Goal: Use online tool/utility: Utilize a website feature to perform a specific function

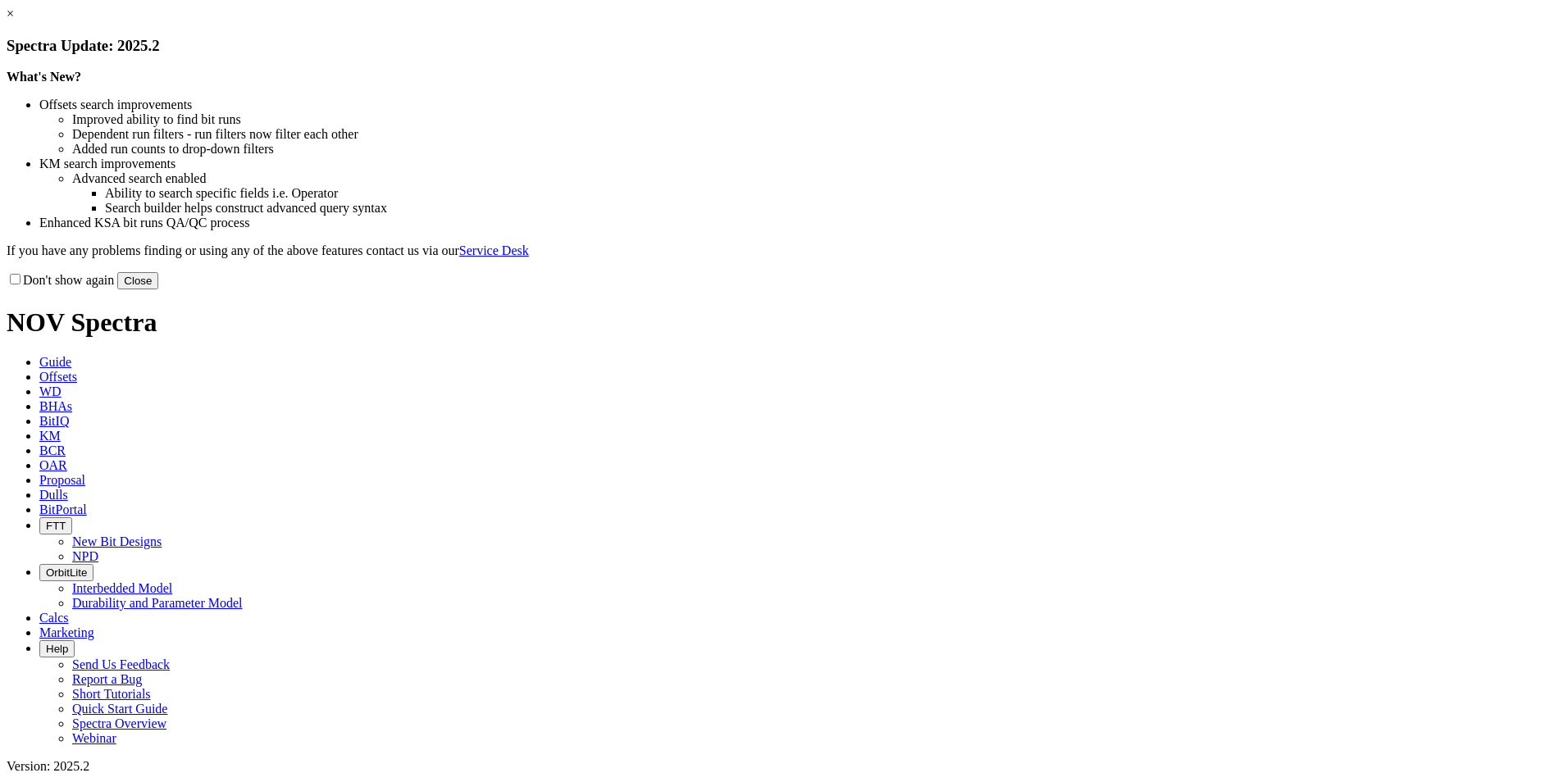
click at [158, 289] on button "Close" at bounding box center [137, 281] width 41 height 17
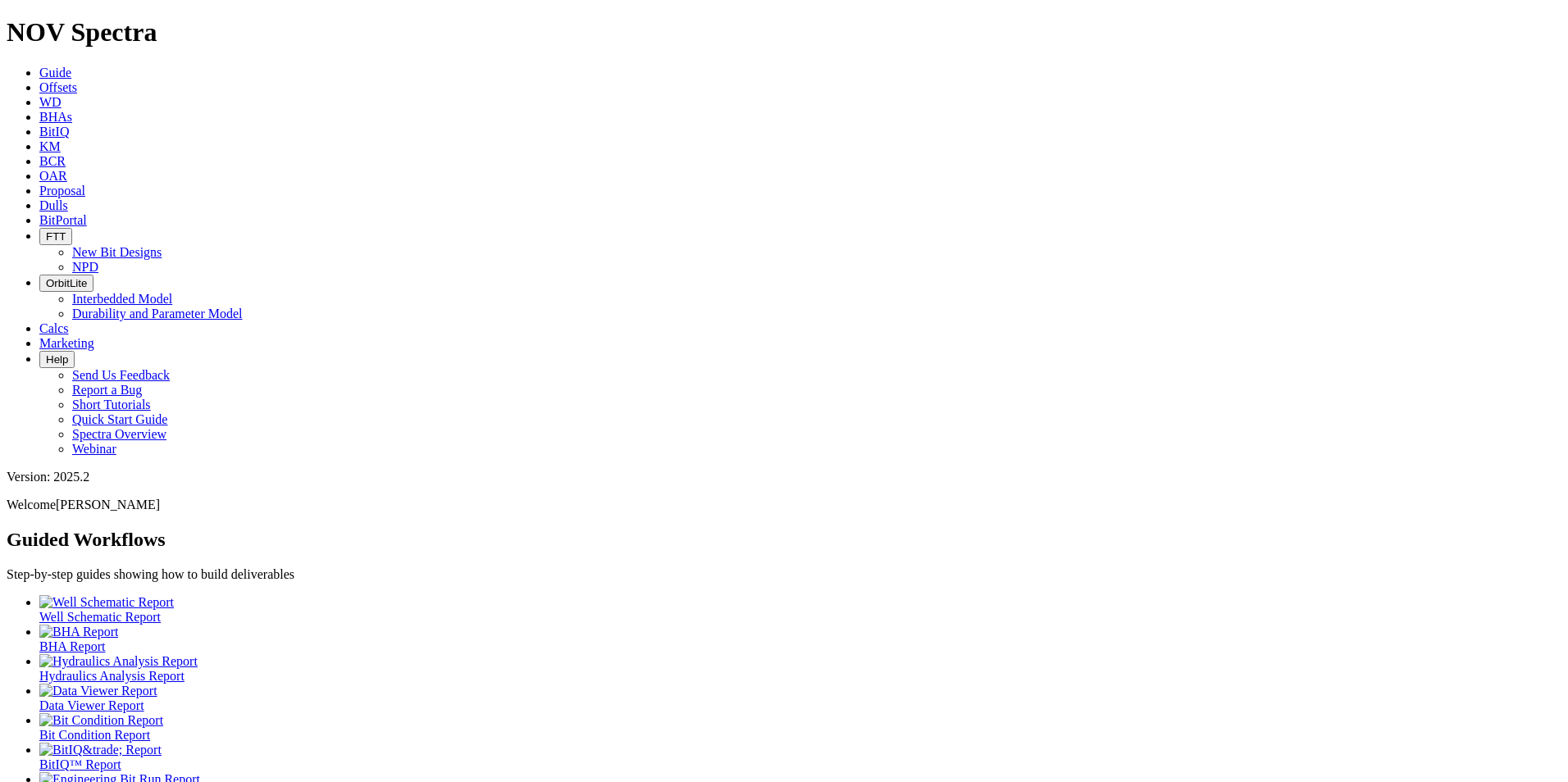
click at [77, 81] on link "Offsets" at bounding box center [58, 87] width 38 height 14
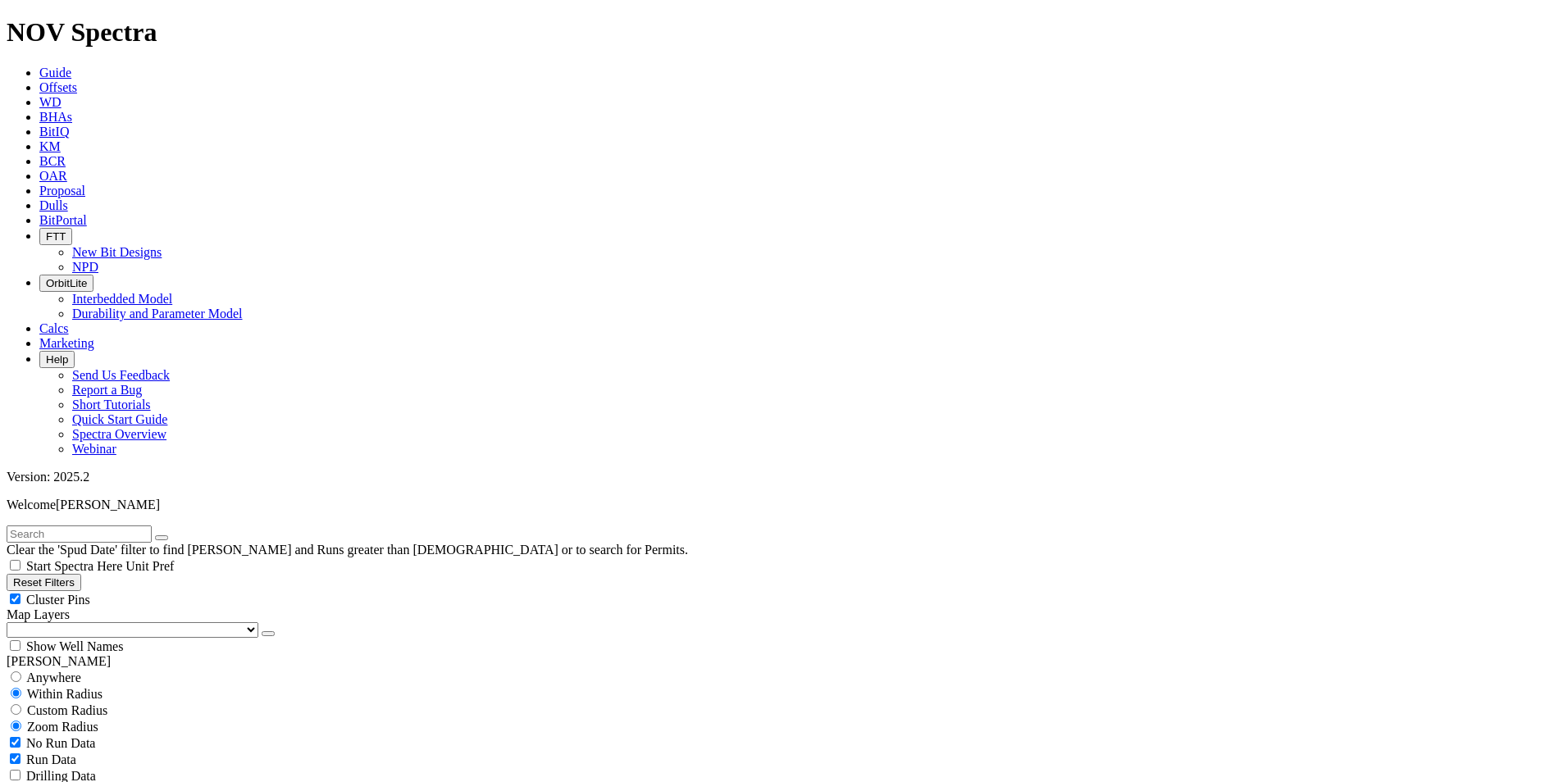
click at [82, 737] on span "No Run Data" at bounding box center [61, 743] width 69 height 14
checkbox input "false"
click at [82, 526] on input "text" at bounding box center [79, 534] width 146 height 17
click at [172, 536] on button "submit" at bounding box center [178, 538] width 13 height 5
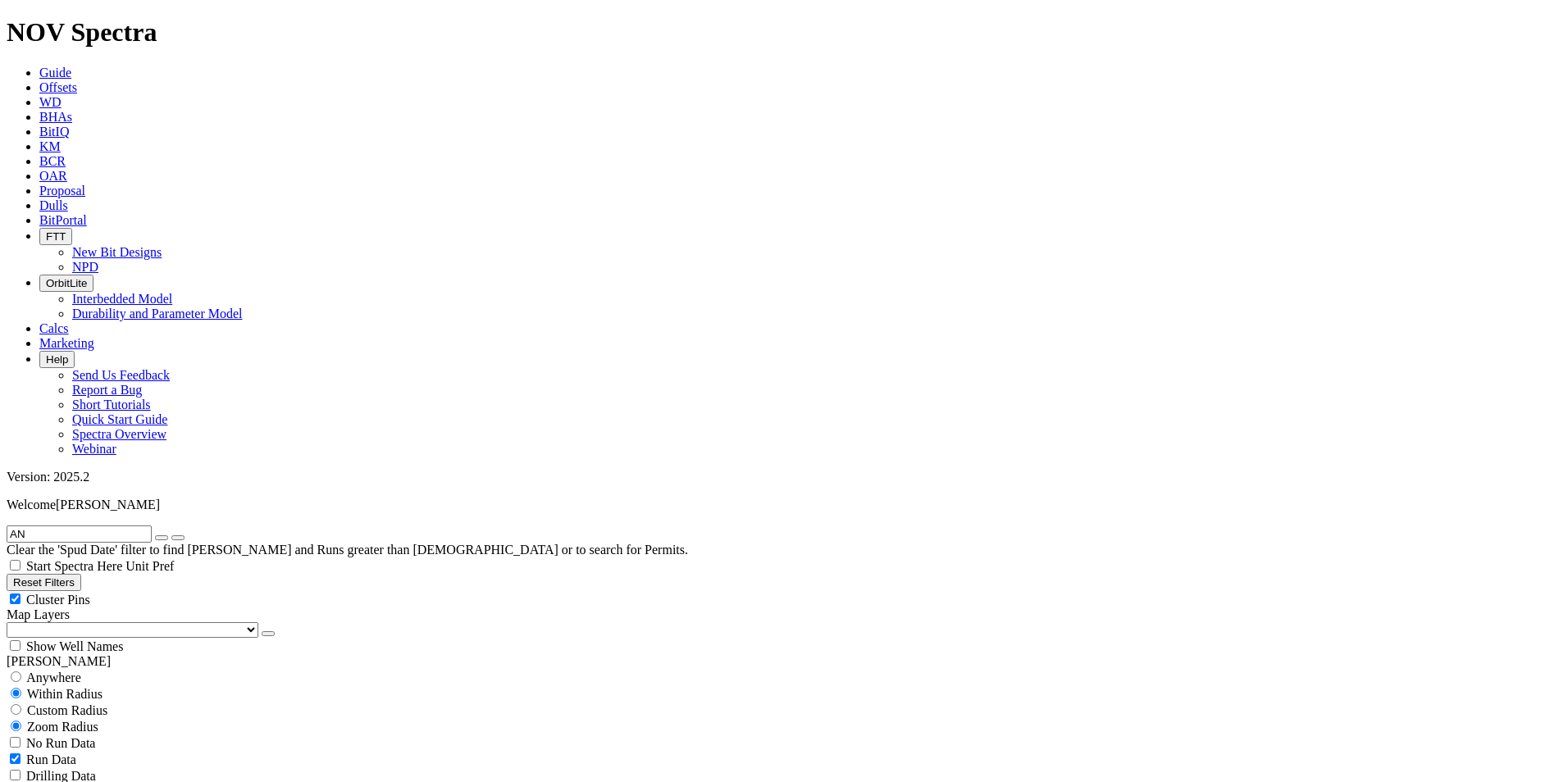
scroll to position [671, 0]
type input "AN1"
click at [162, 538] on icon "button" at bounding box center [162, 538] width 0 height 0
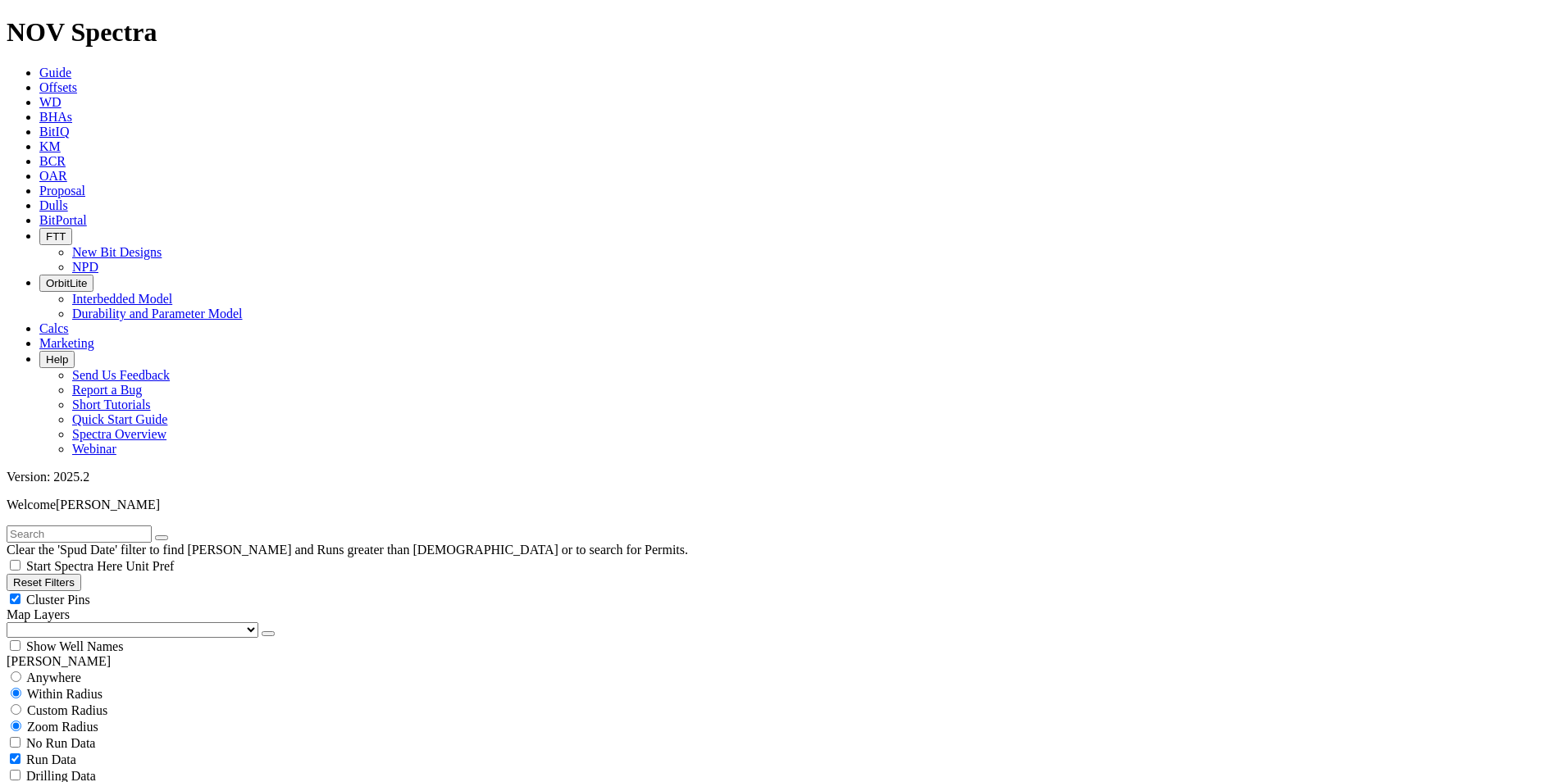
select select "8.75"
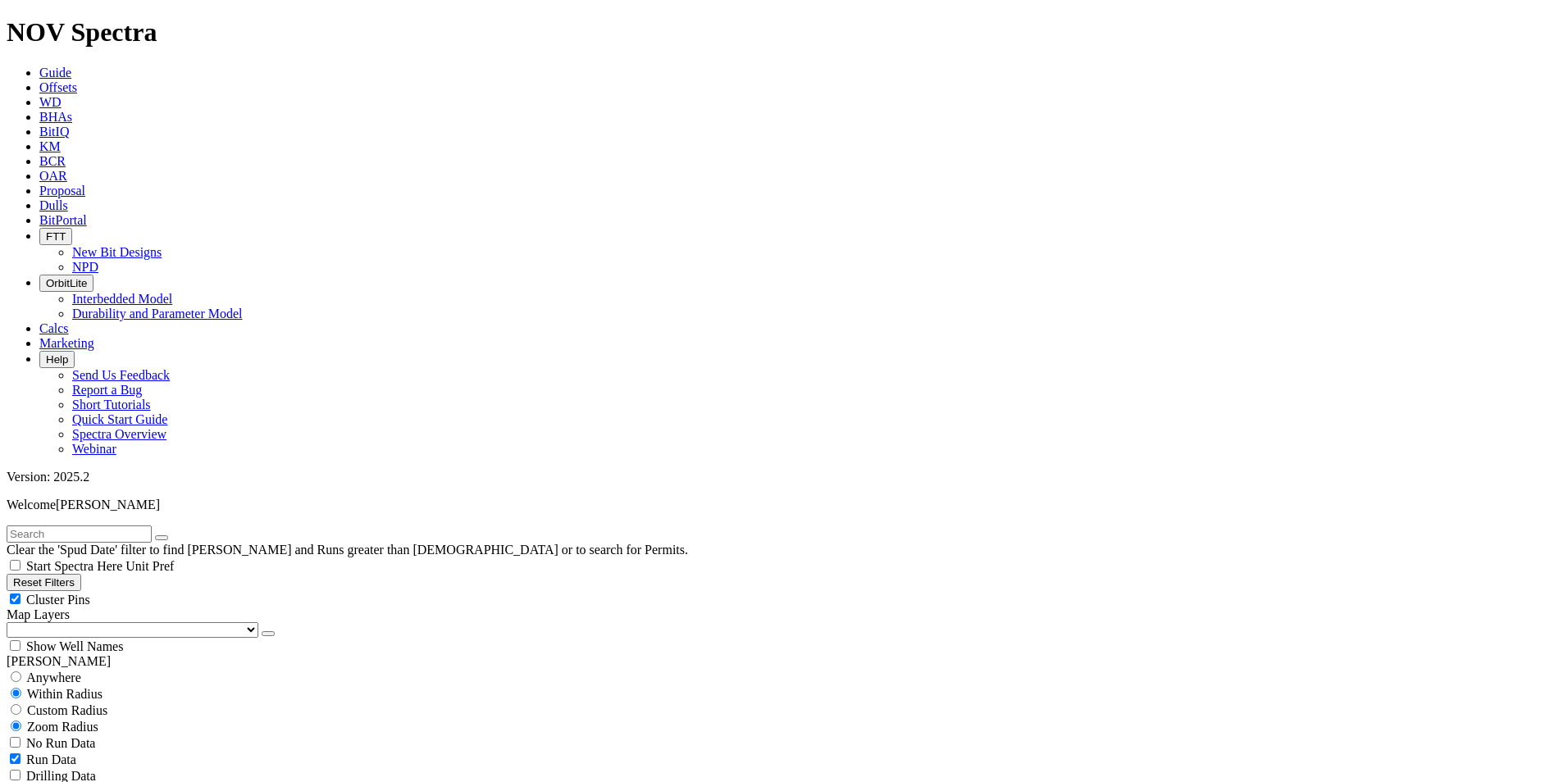
select select
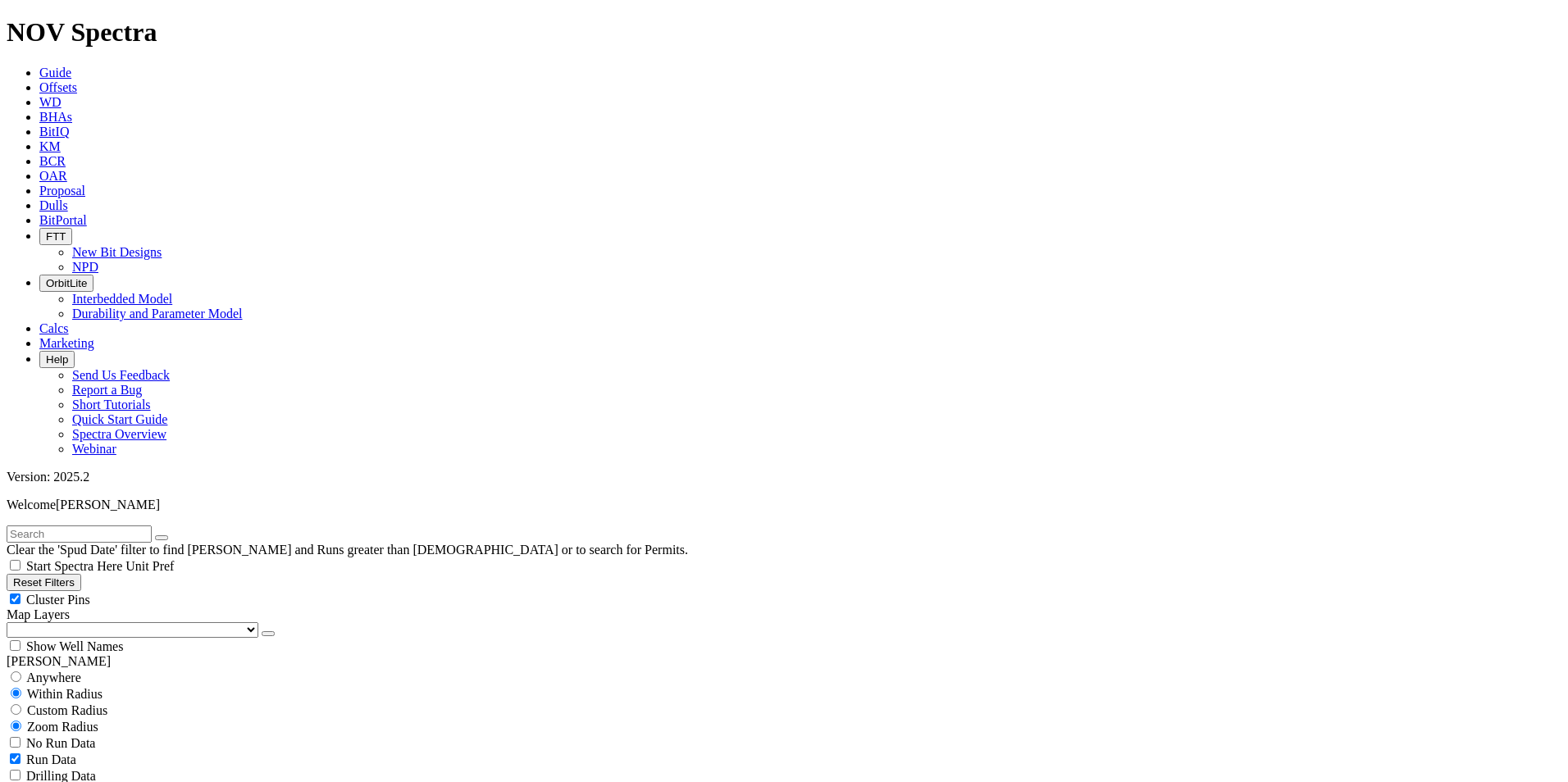
click at [115, 17] on div at bounding box center [784, 17] width 1555 height 0
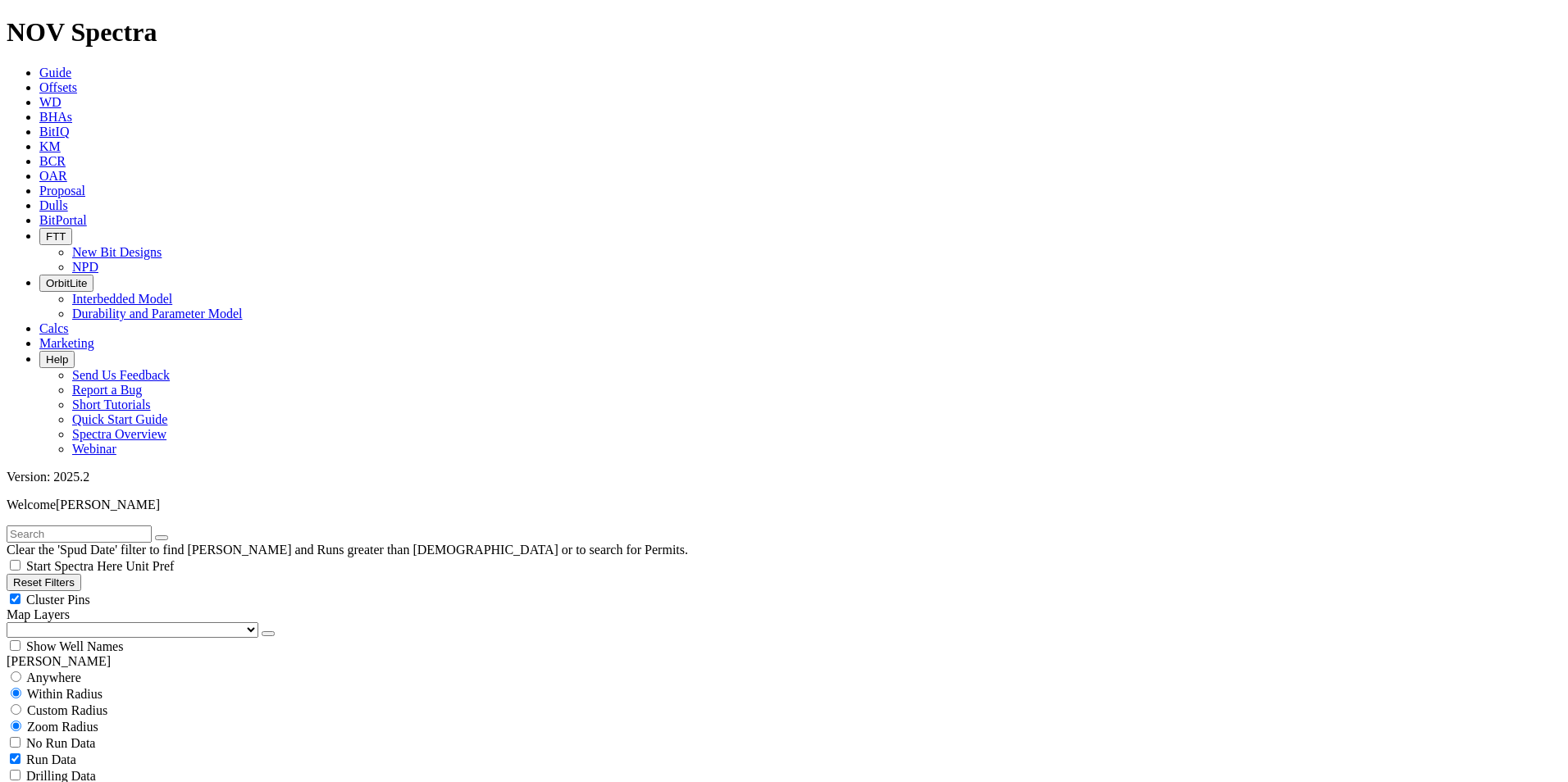
click at [62, 622] on select "US Counties [GEOGRAPHIC_DATA], [GEOGRAPHIC_DATA] [GEOGRAPHIC_DATA], [GEOGRAPHIC…" at bounding box center [132, 630] width 252 height 16
click at [13, 622] on select "US Counties [GEOGRAPHIC_DATA], [GEOGRAPHIC_DATA] [GEOGRAPHIC_DATA], [GEOGRAPHIC…" at bounding box center [132, 630] width 252 height 16
click at [95, 608] on div "Map Layers (Clear) [GEOGRAPHIC_DATA] Counties [GEOGRAPHIC_DATA], [GEOGRAPHIC_DA…" at bounding box center [784, 623] width 1555 height 30
click at [96, 608] on link "(Clear)" at bounding box center [92, 615] width 37 height 14
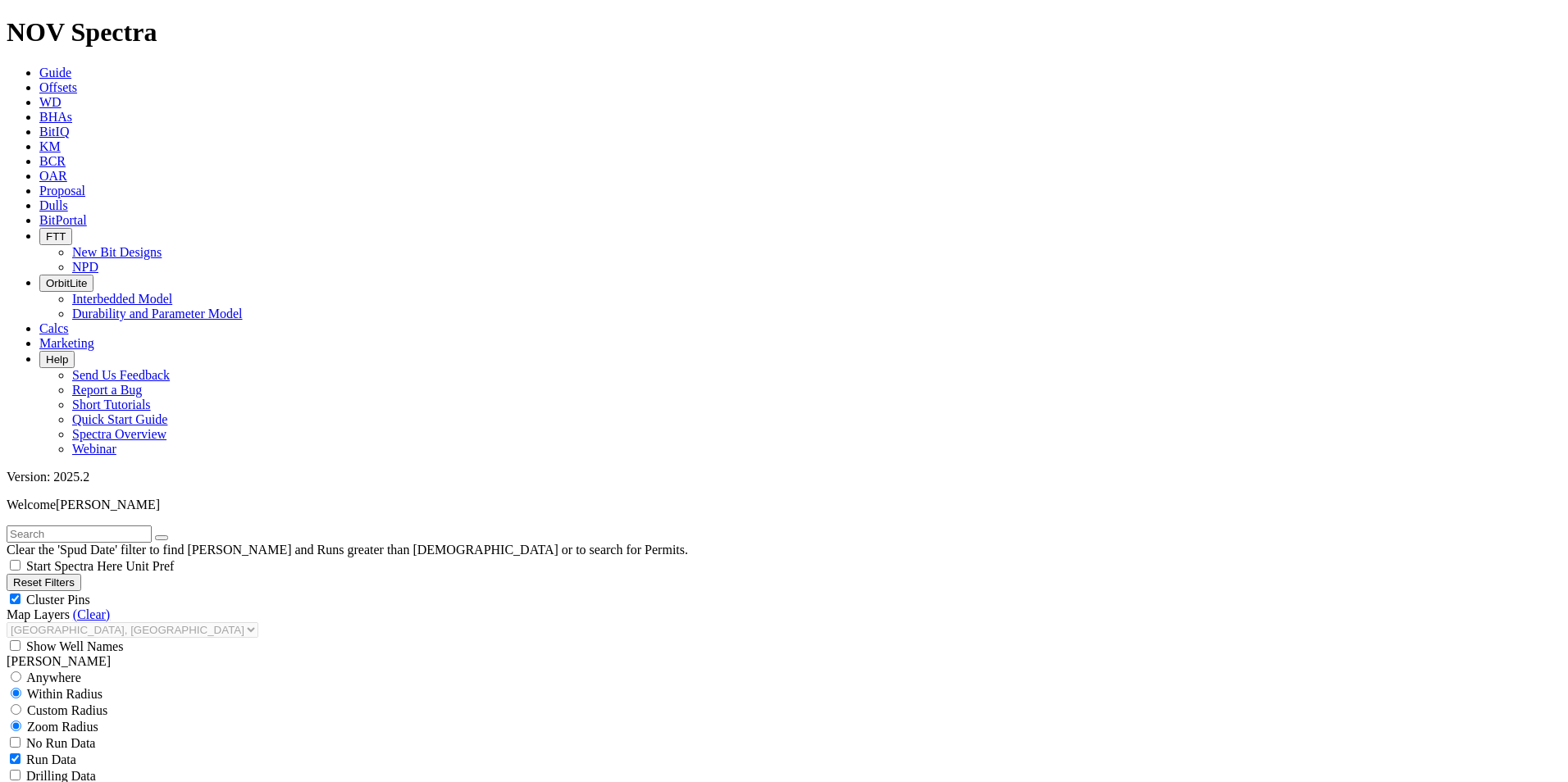
select select
click at [268, 634] on icon "button" at bounding box center [268, 634] width 0 height 0
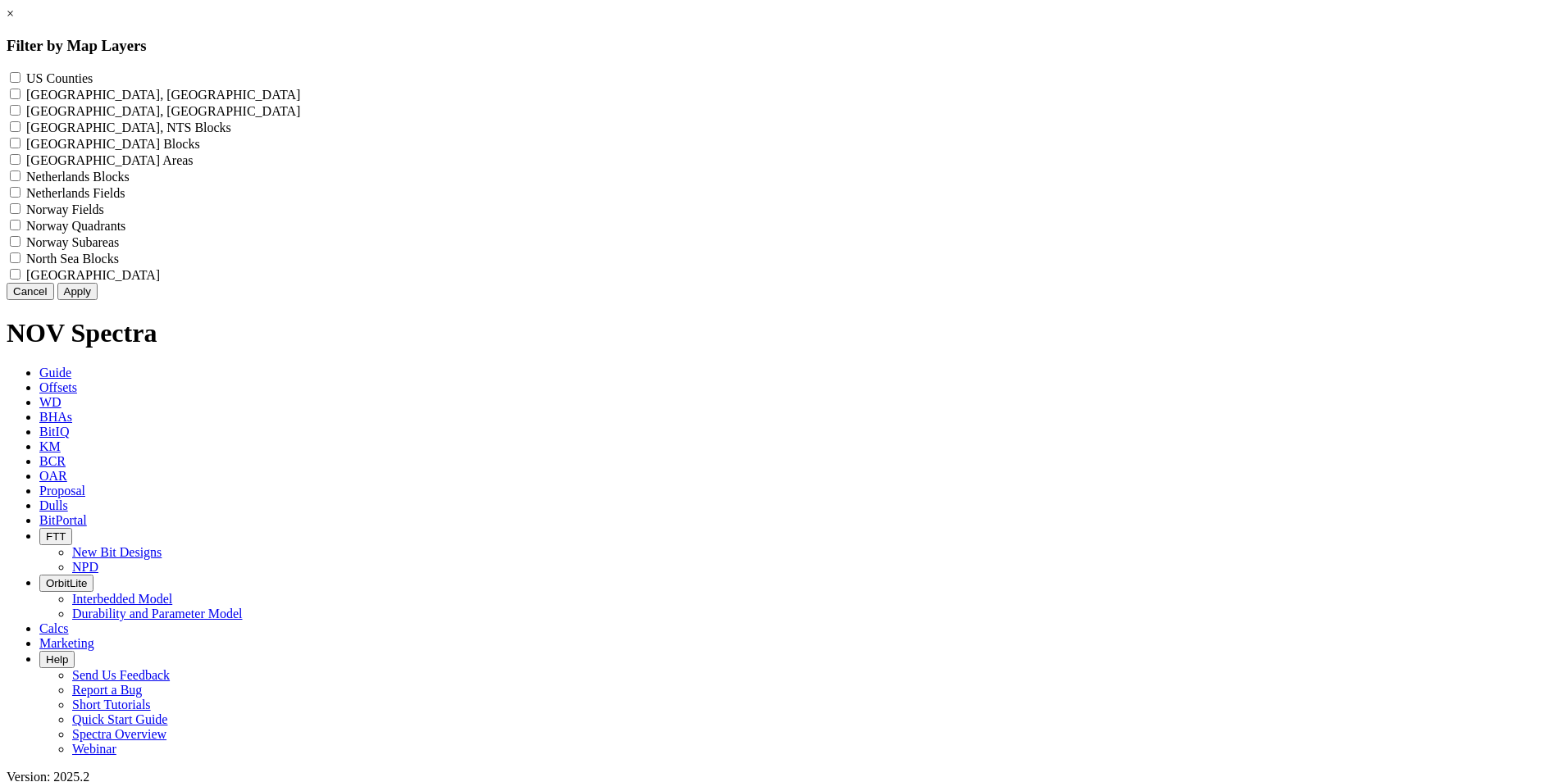
click at [93, 73] on label "US Counties - ()" at bounding box center [59, 78] width 66 height 14
click at [20, 73] on Counties "US Counties - ()" at bounding box center [15, 77] width 11 height 11
checkbox Counties "true"
click at [98, 300] on button "Apply" at bounding box center [77, 291] width 40 height 17
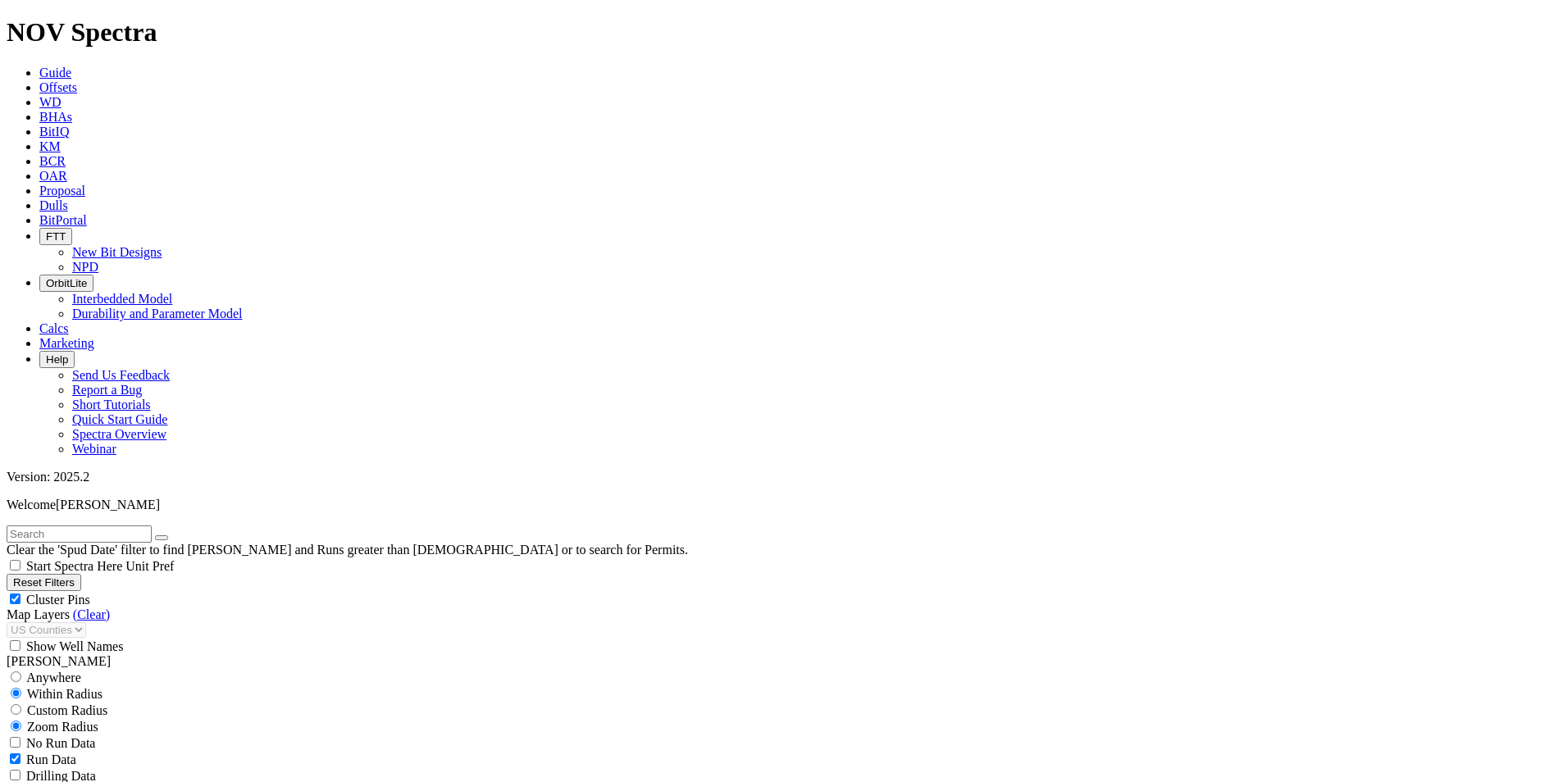
scroll to position [164, 0]
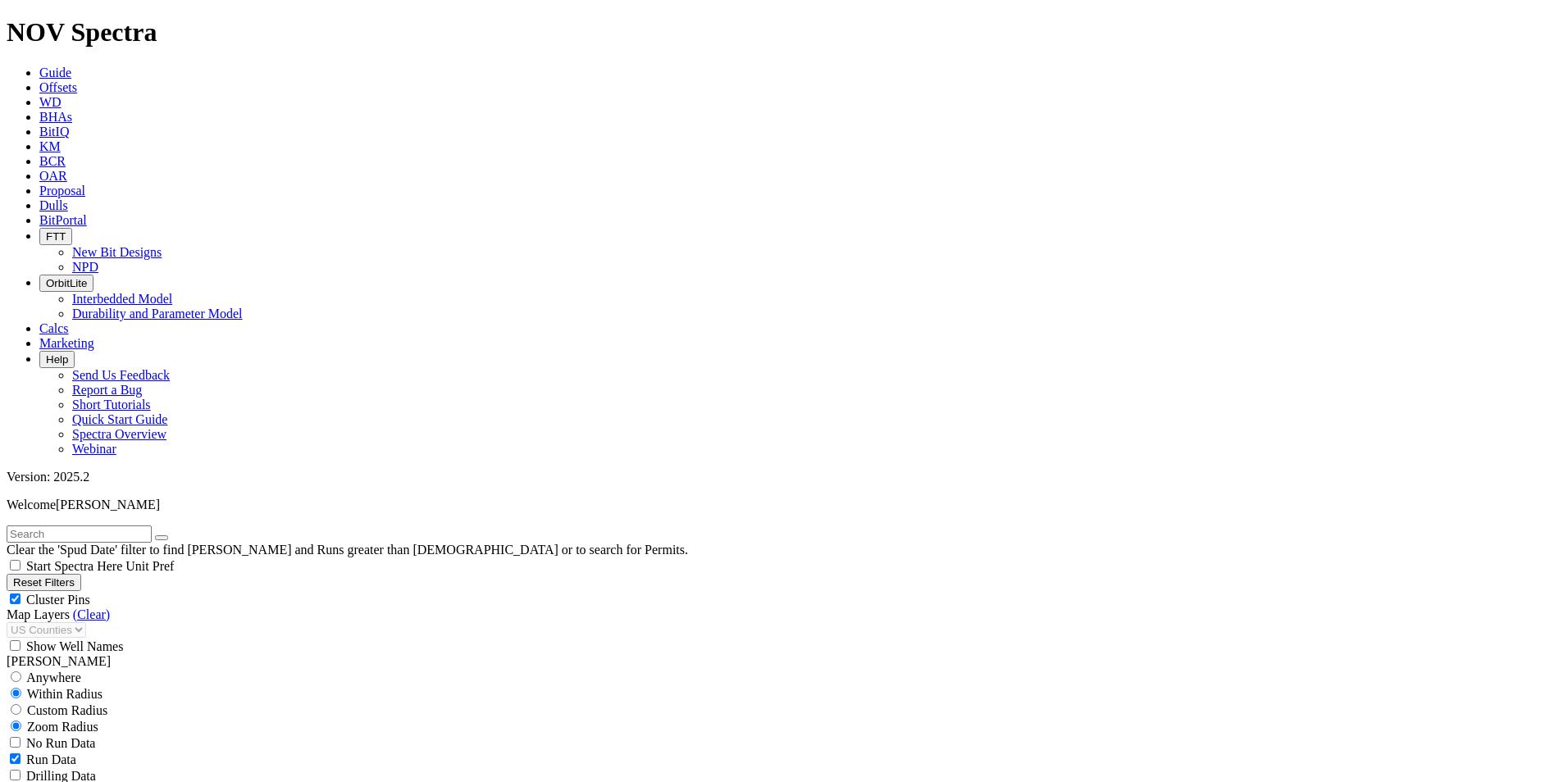
click at [134, 526] on input "text" at bounding box center [79, 534] width 146 height 17
type input "AM1"
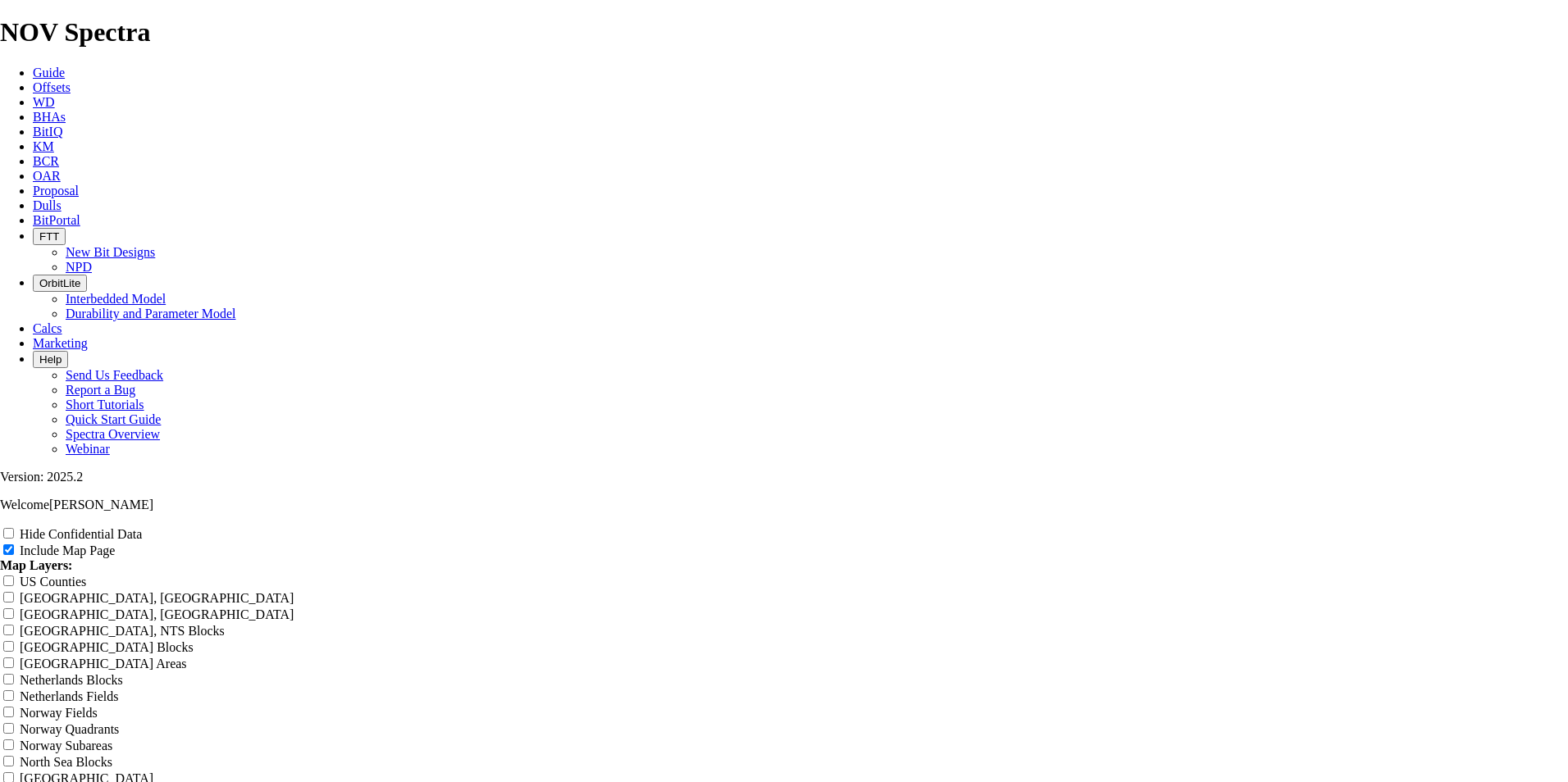
drag, startPoint x: 921, startPoint y: 115, endPoint x: 634, endPoint y: 129, distance: 287.3
type input "8"
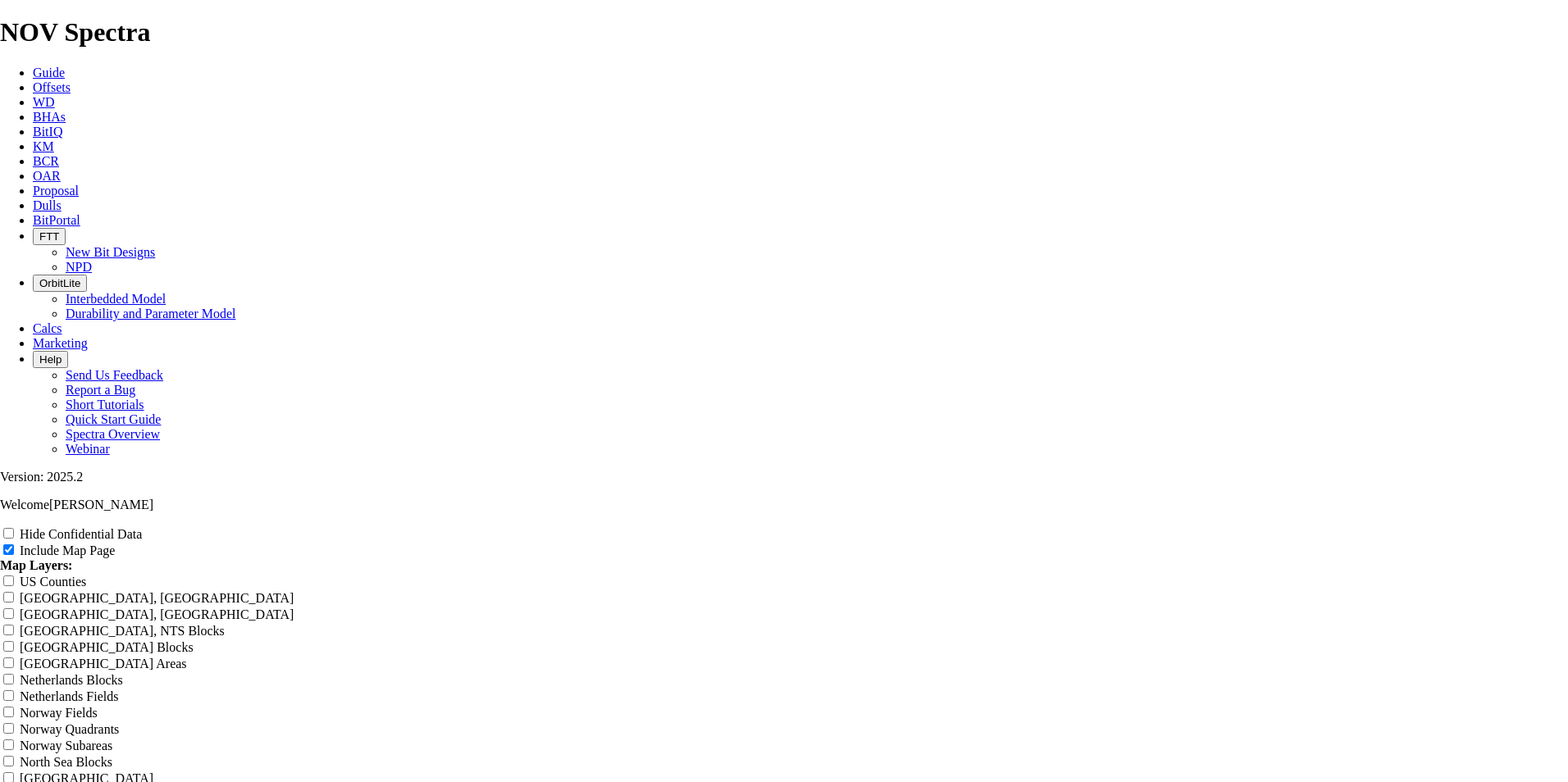
type input "8"
type input "8."
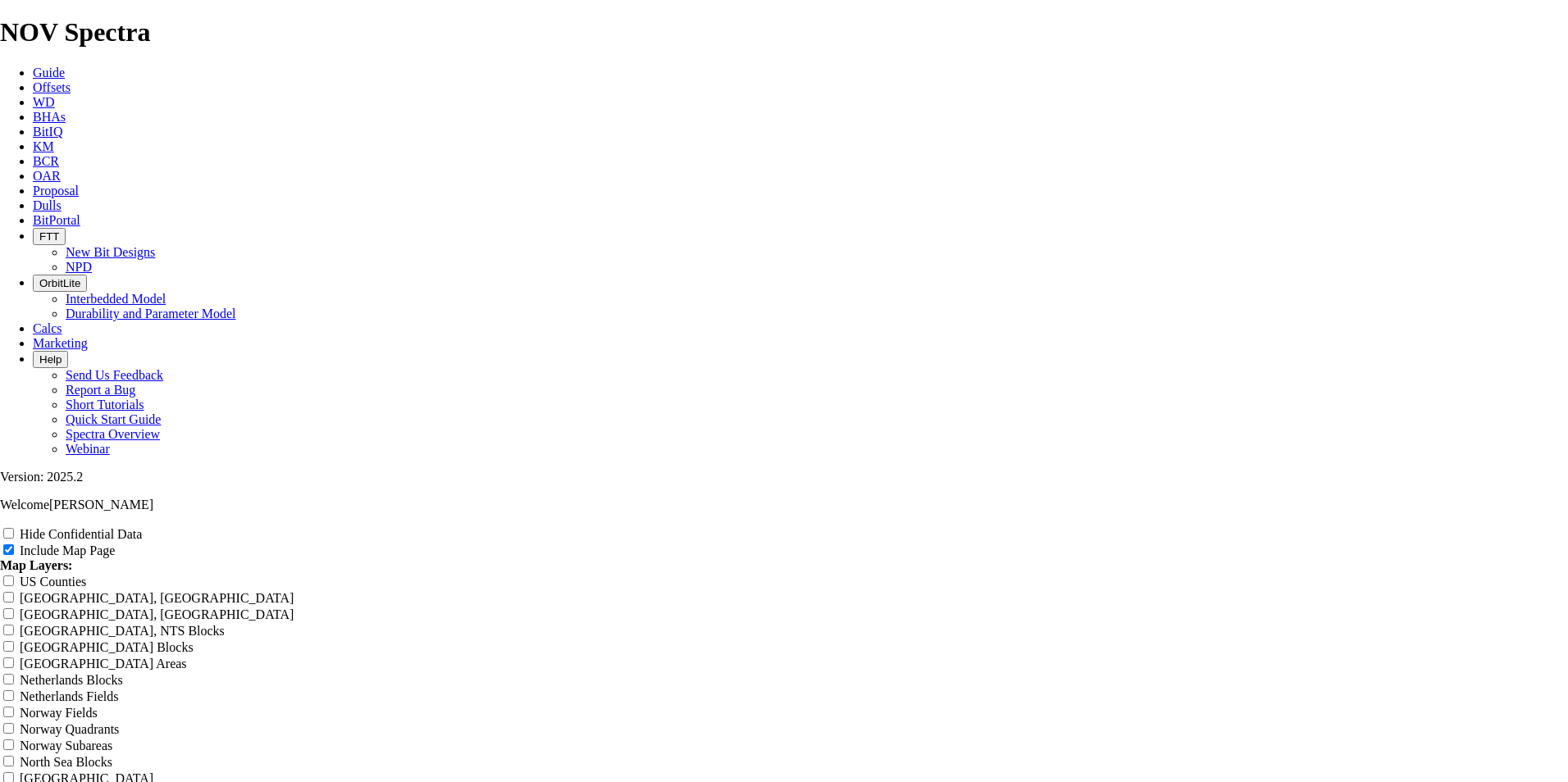
type input "8."
type input "8.7"
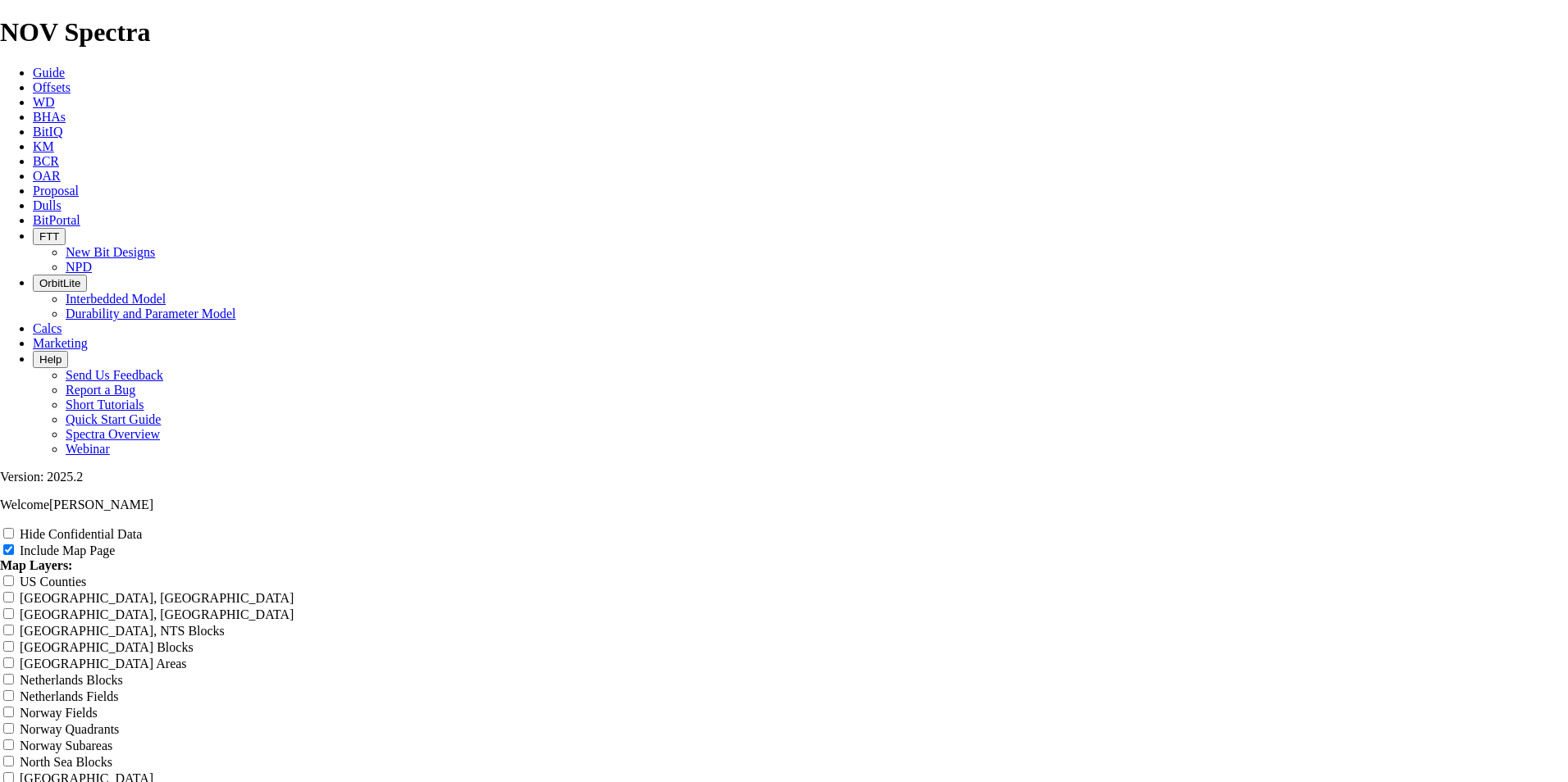
type input "8.7"
type input "8.75"
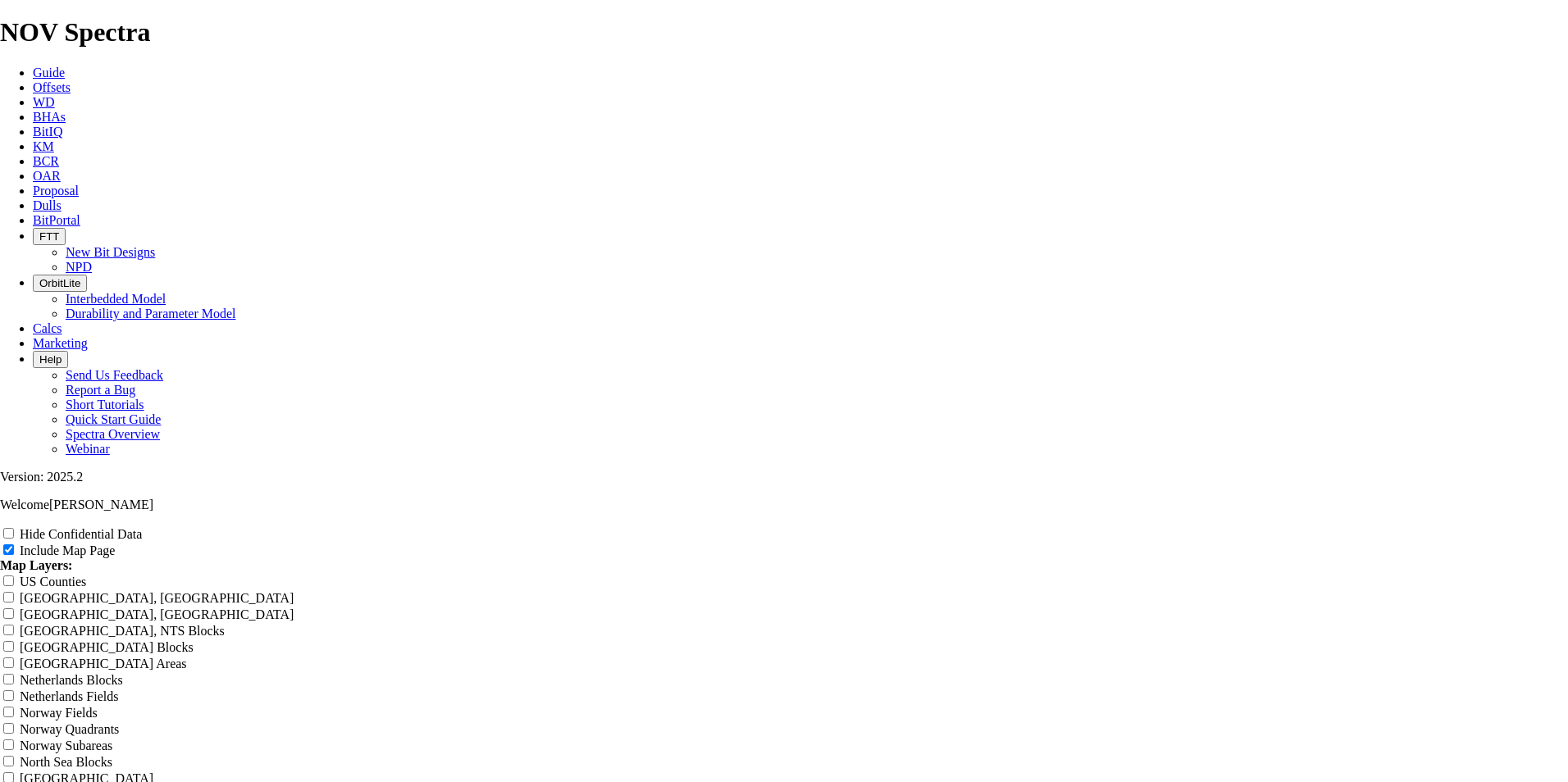
type input "8.75"
type input "8.75 T"
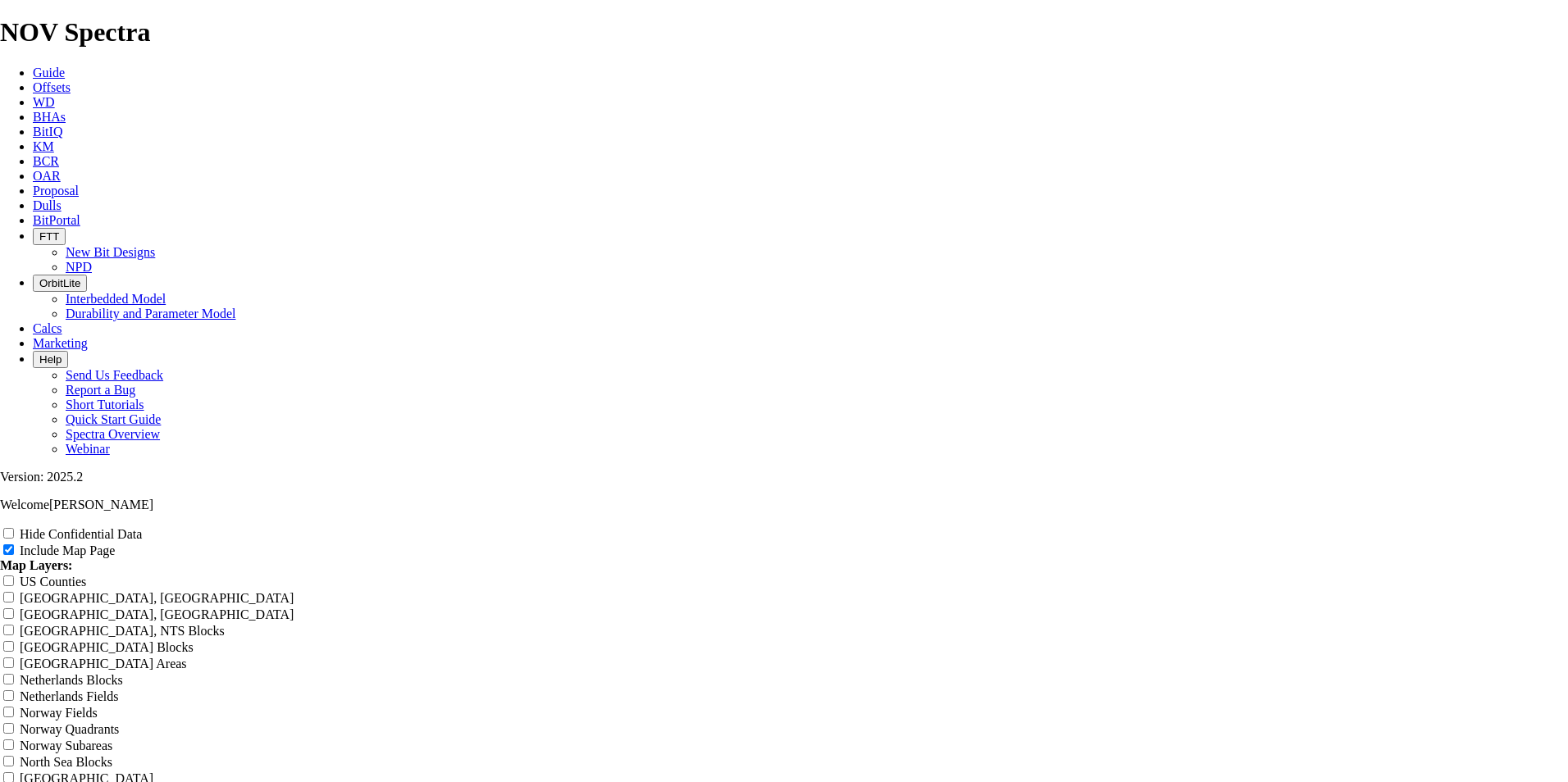
type input "8.75 T"
type input "8.75 TK"
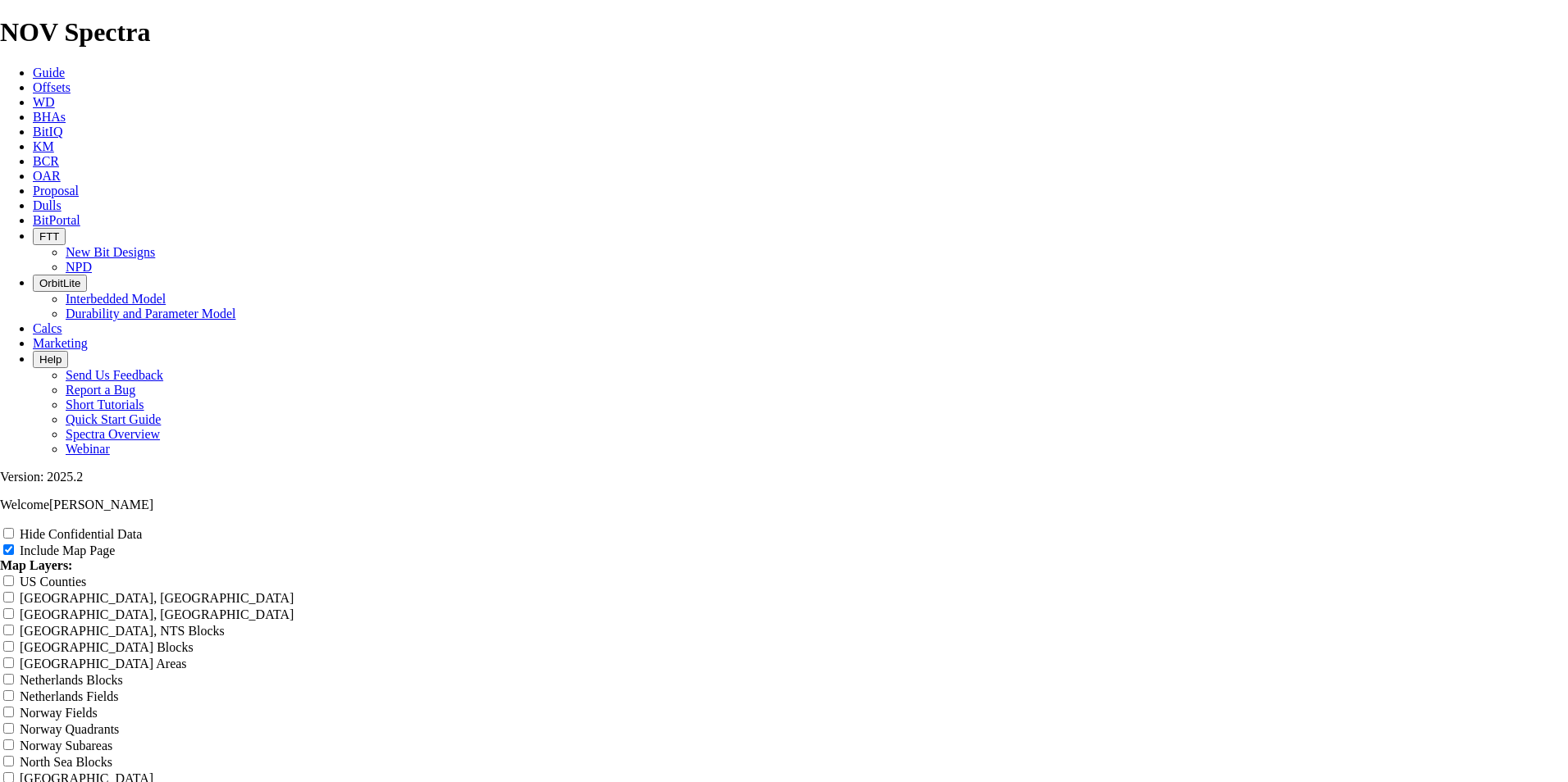
type input "8.75 TK"
type input "8.75 TK5"
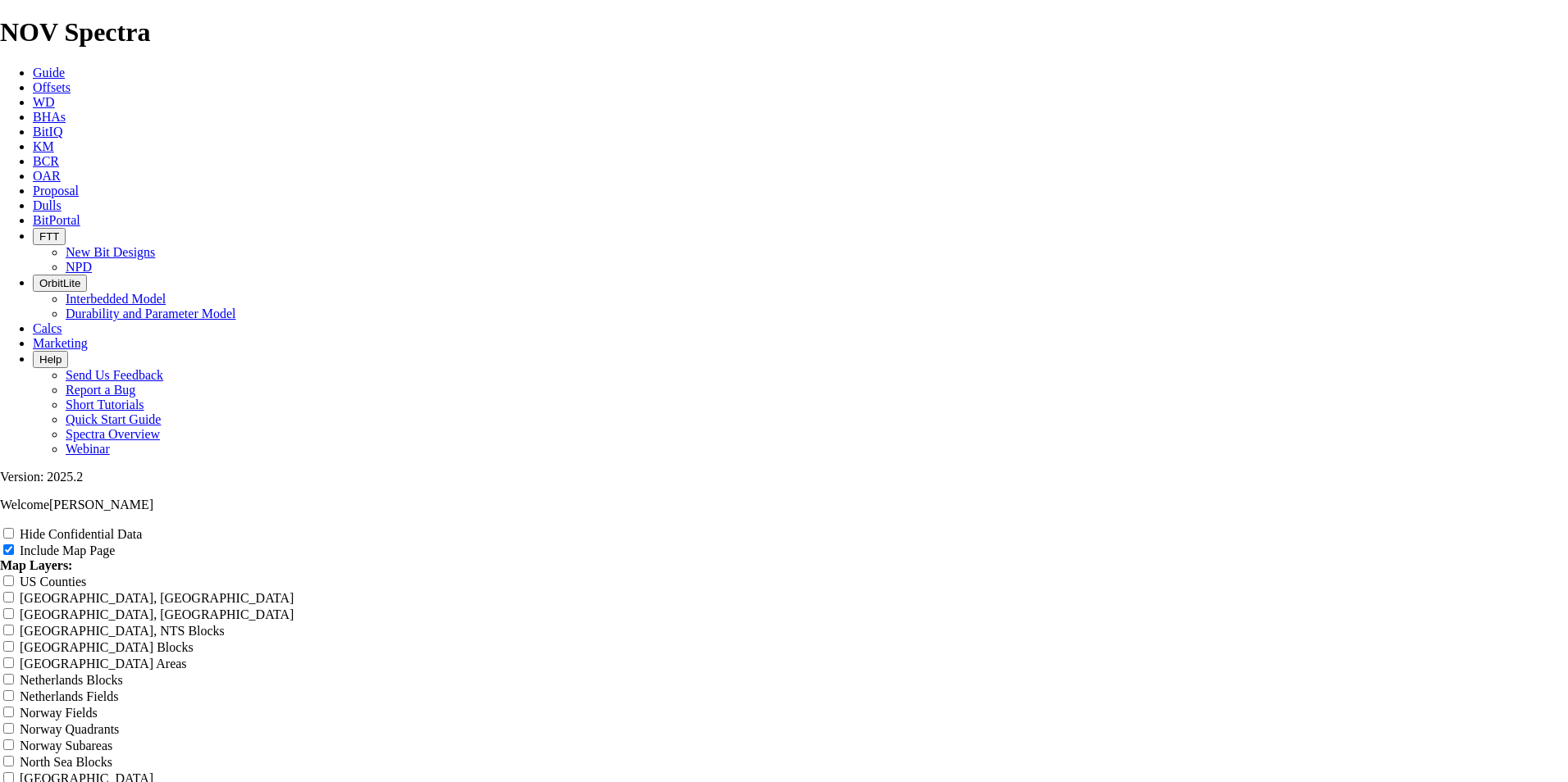
type input "8.75 TK5"
type input "8.75 TK56"
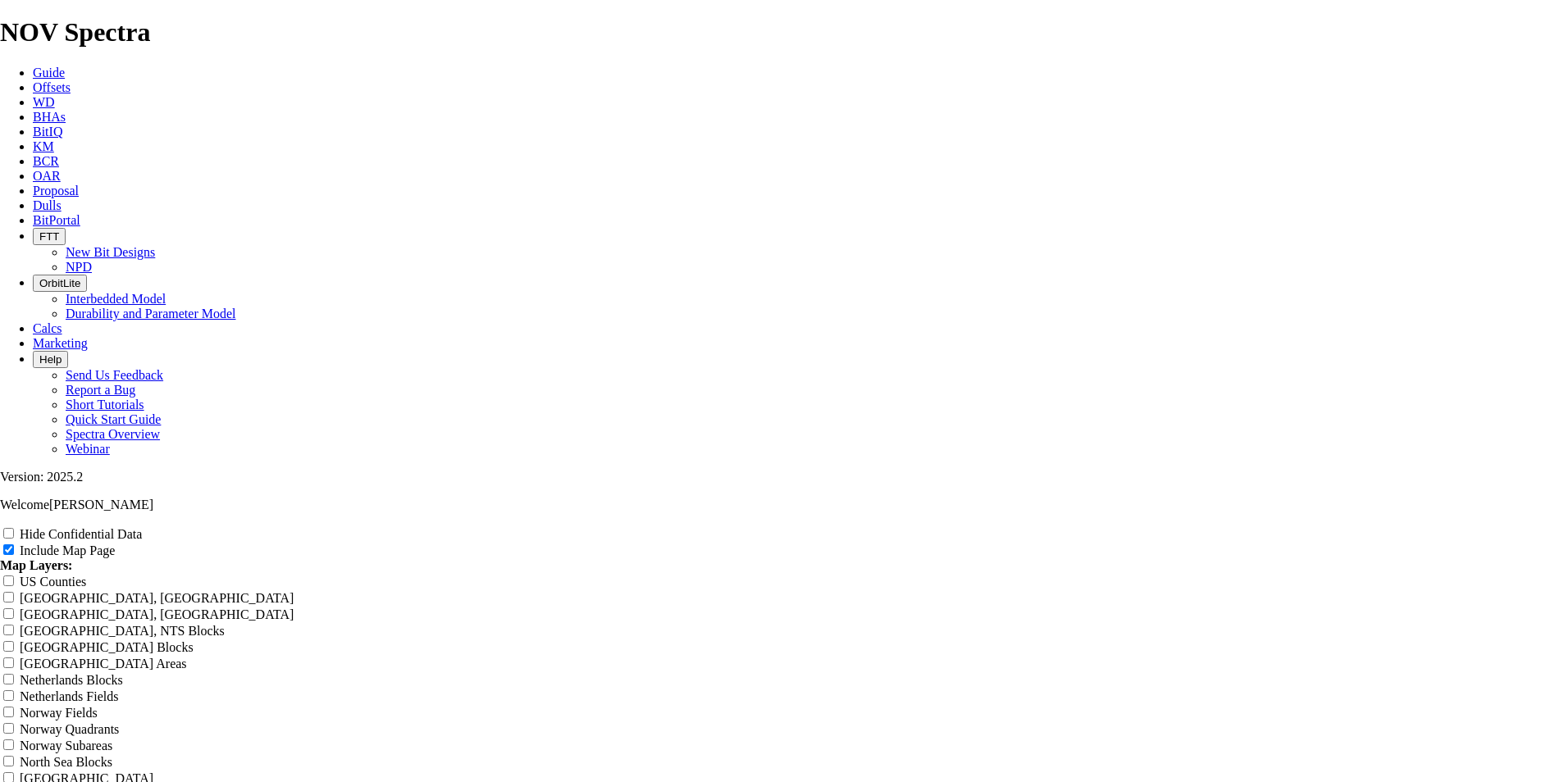
type input "8.75 TK56"
type input "8.75 TK56 A"
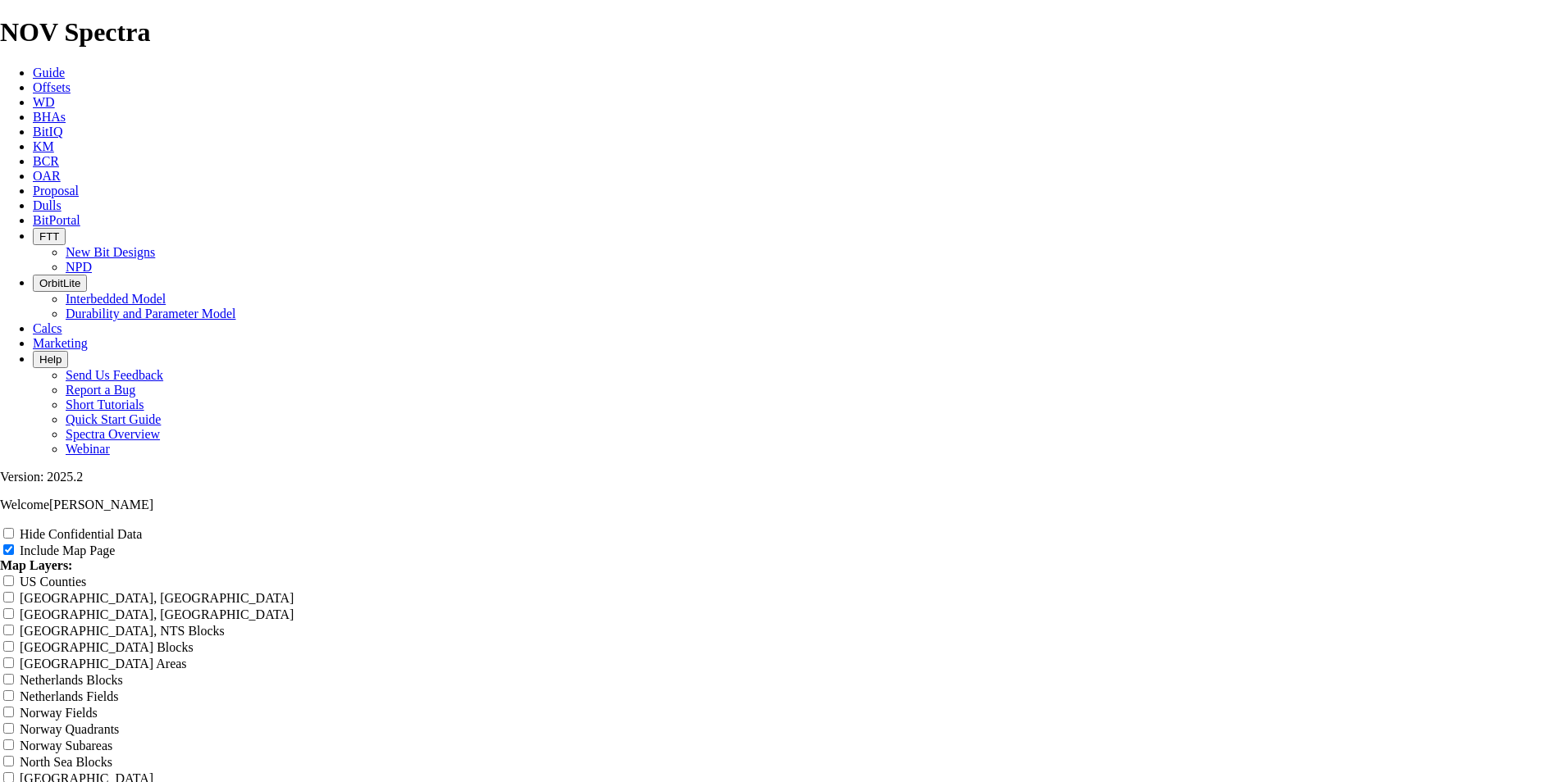
type input "8.75 TK56 A"
type input "8.75 TK56 AM"
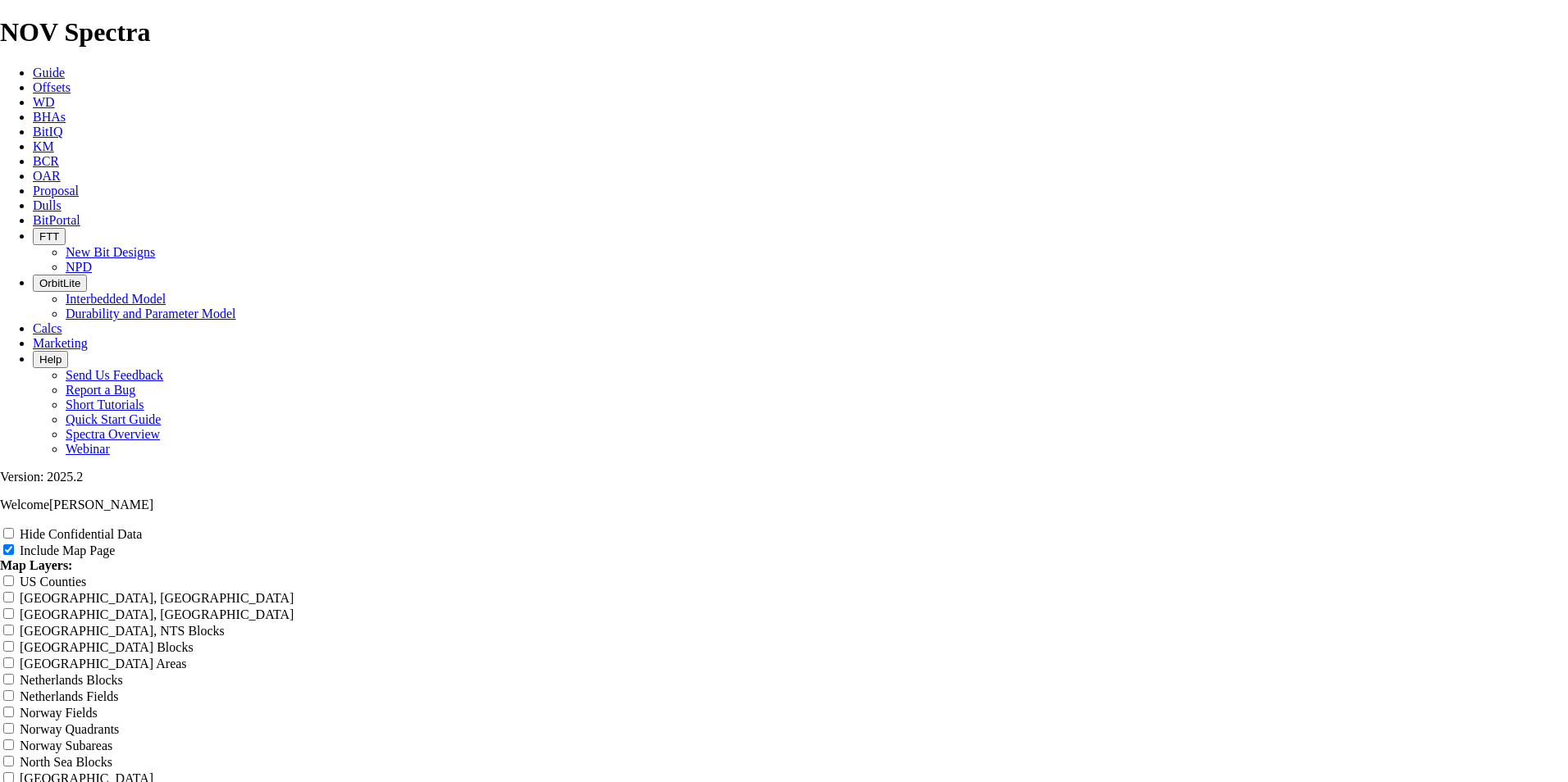
type input "8.75 TK56 AM"
type input "8.75 TK56 AM1"
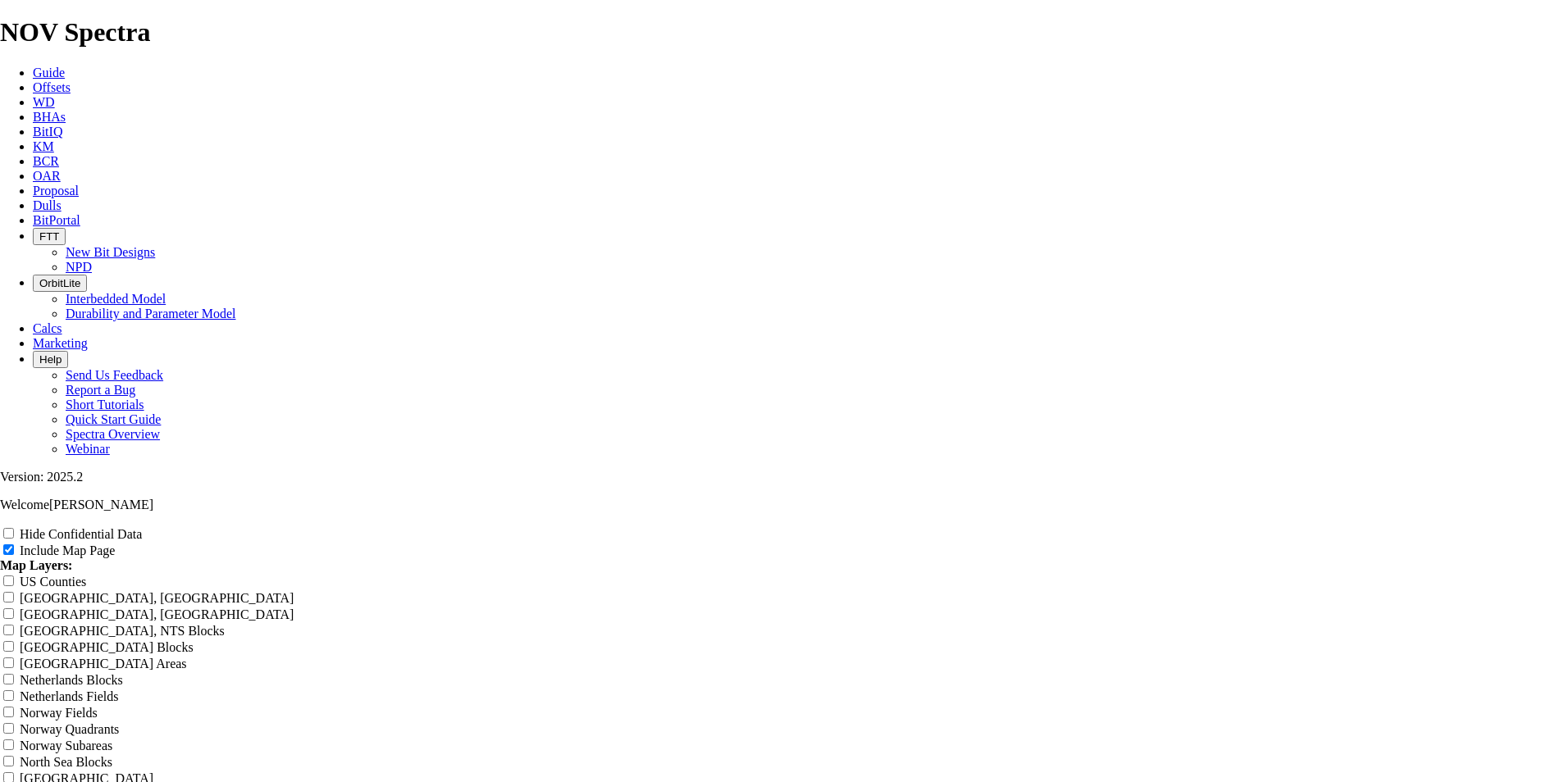
type input "8.75 TK56 AM1"
type input "8.75 TK56 AM1 C"
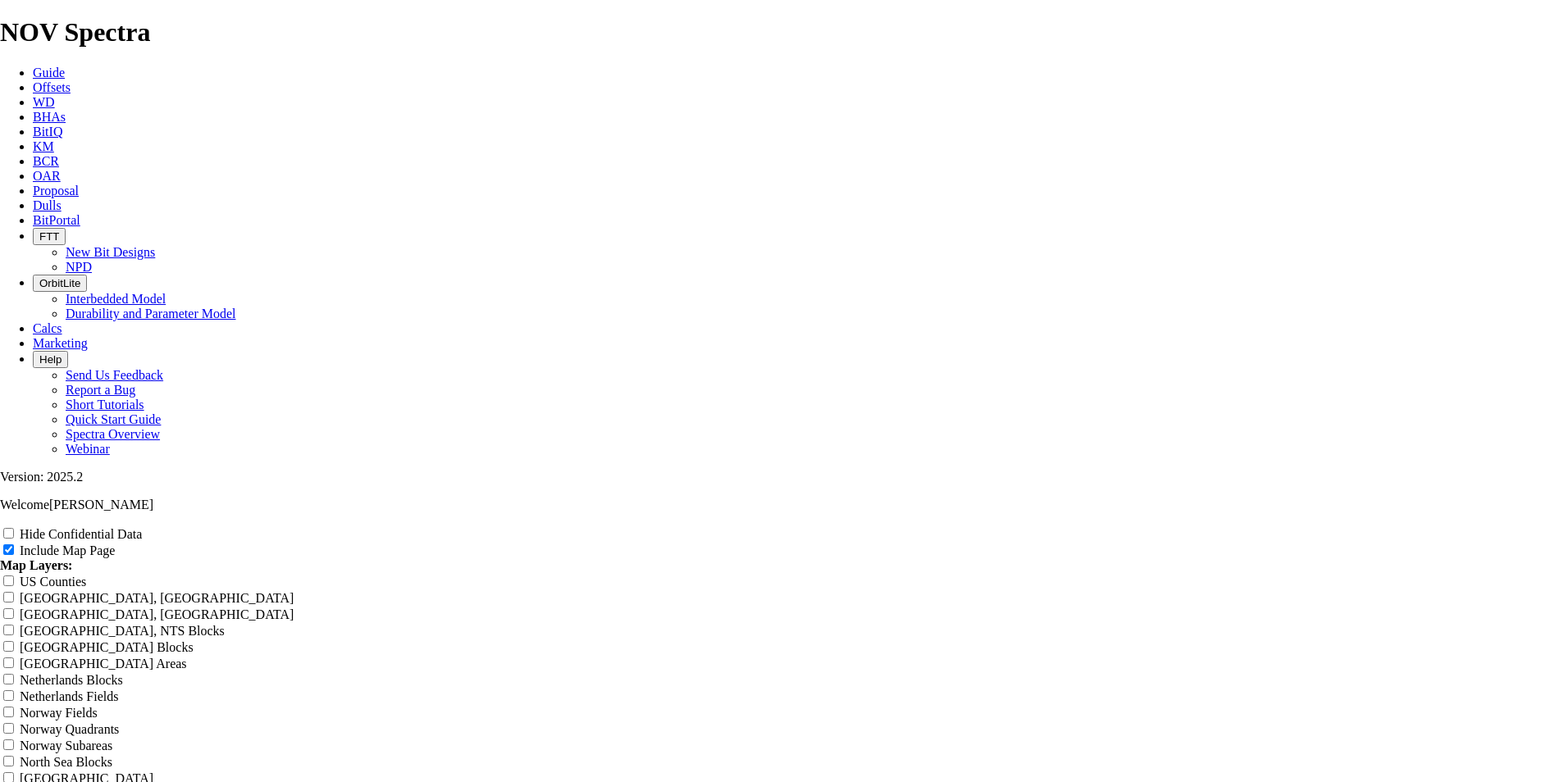
type input "8.75 TK56 AM1 C"
type input "8.75 TK56 AM1 Cu"
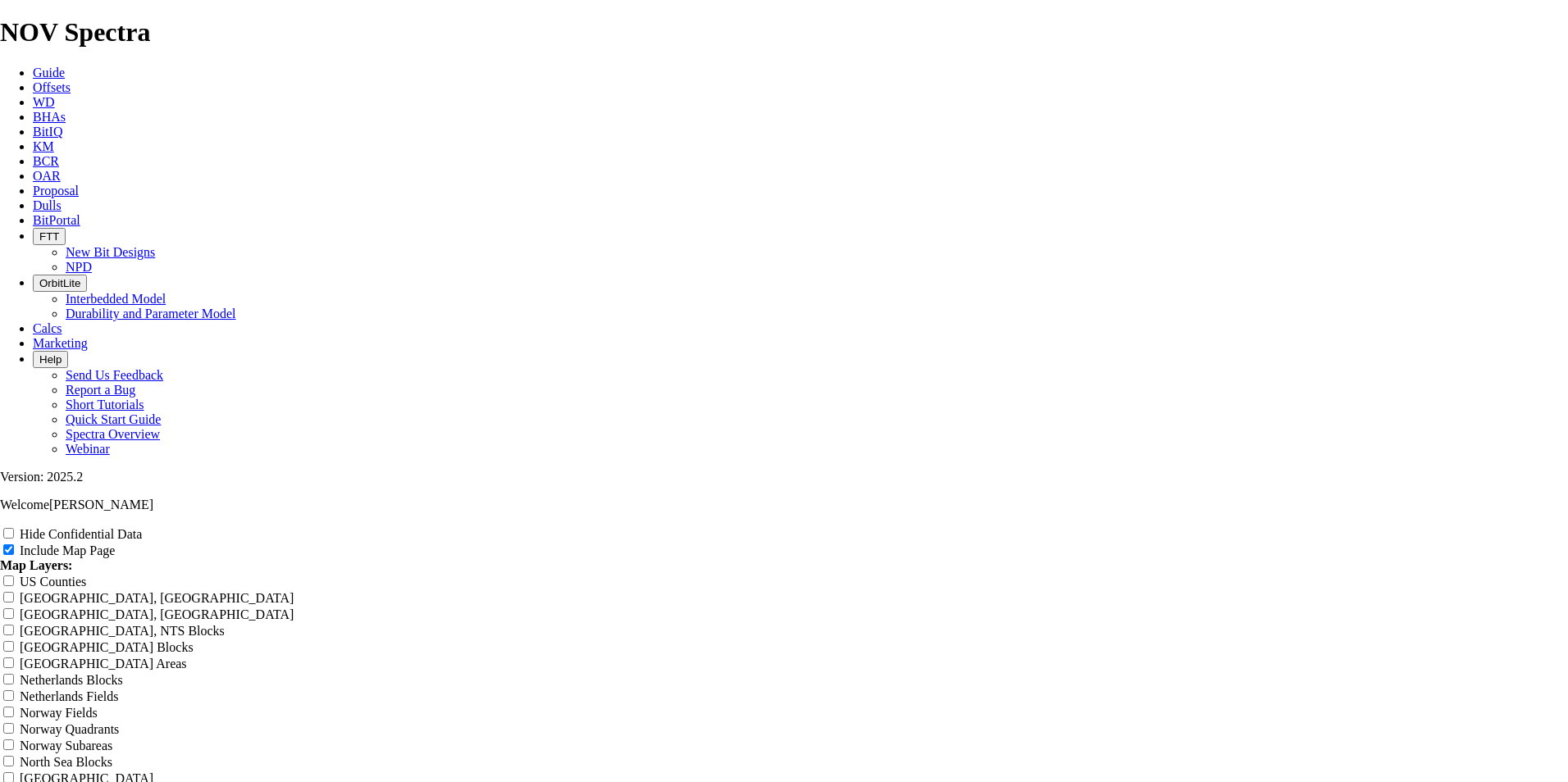
type input "8.75 TK56 AM1 Cu"
type input "8.75 TK56 AM1 Cur"
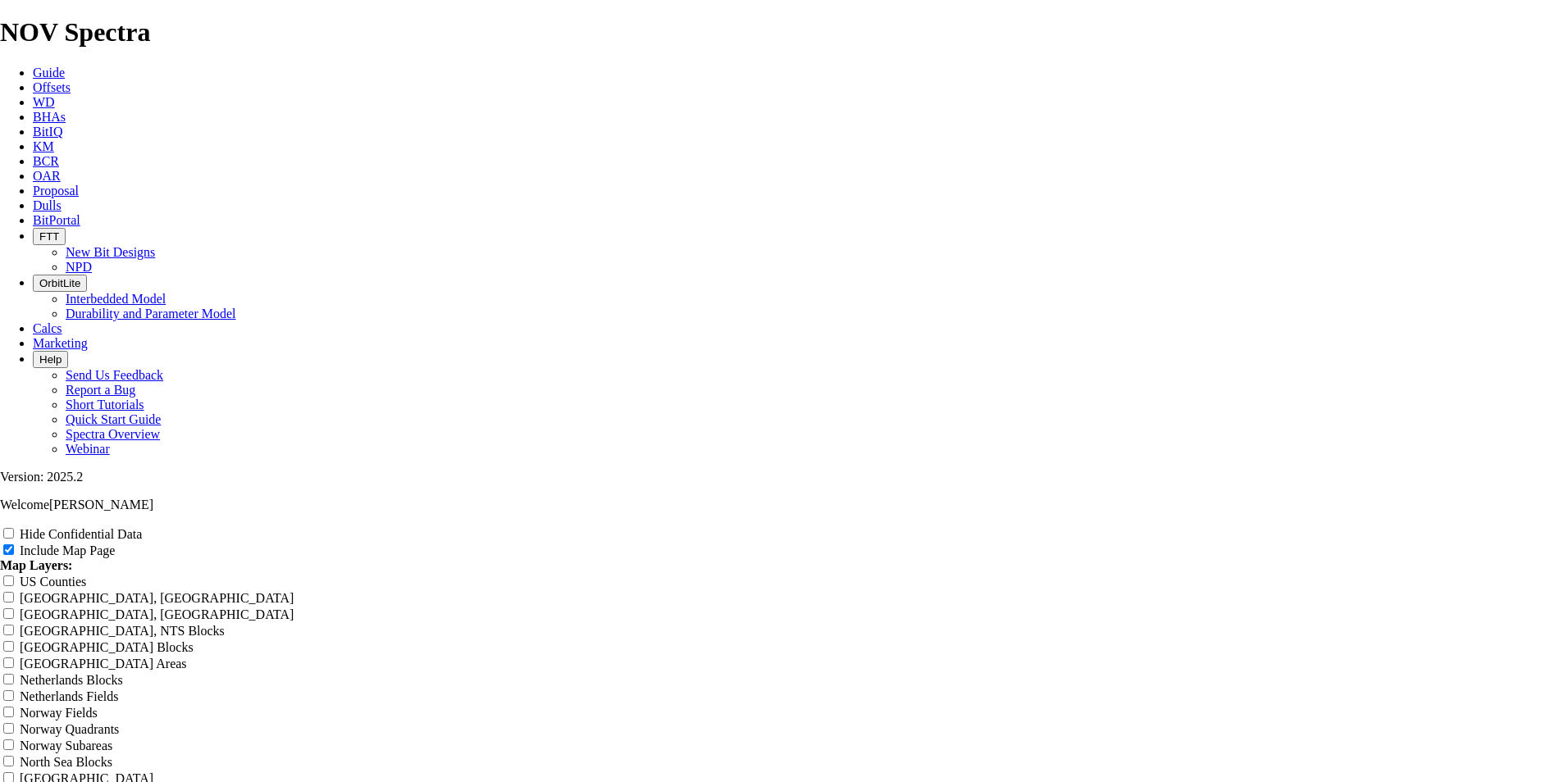
type input "8.75 TK56 AM1 Cur"
type input "8.75 TK56 AM1 Curv"
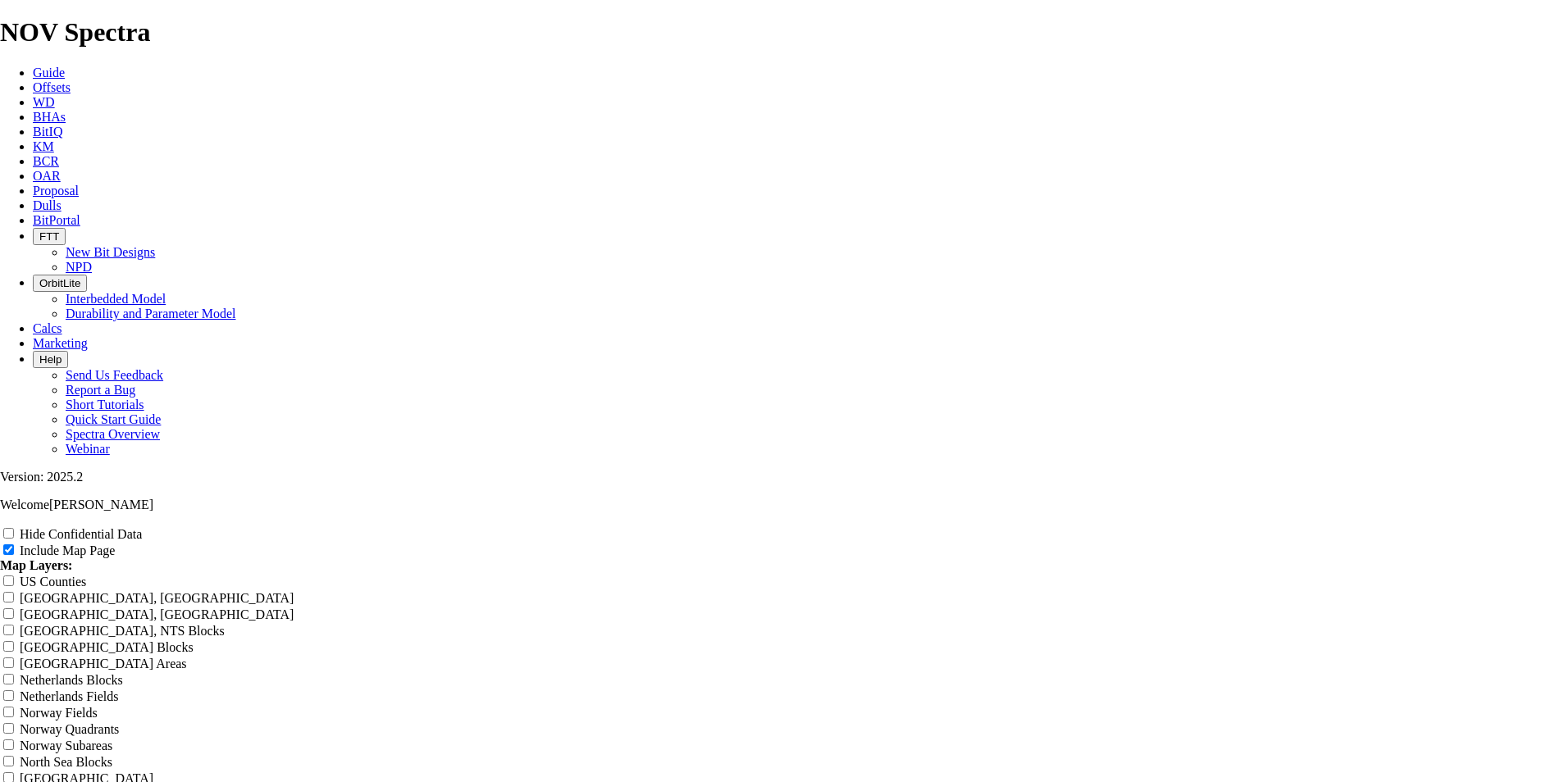
type input "8.75 TK56 AM1 Curv"
type input "8.75 TK56 AM1 Curve"
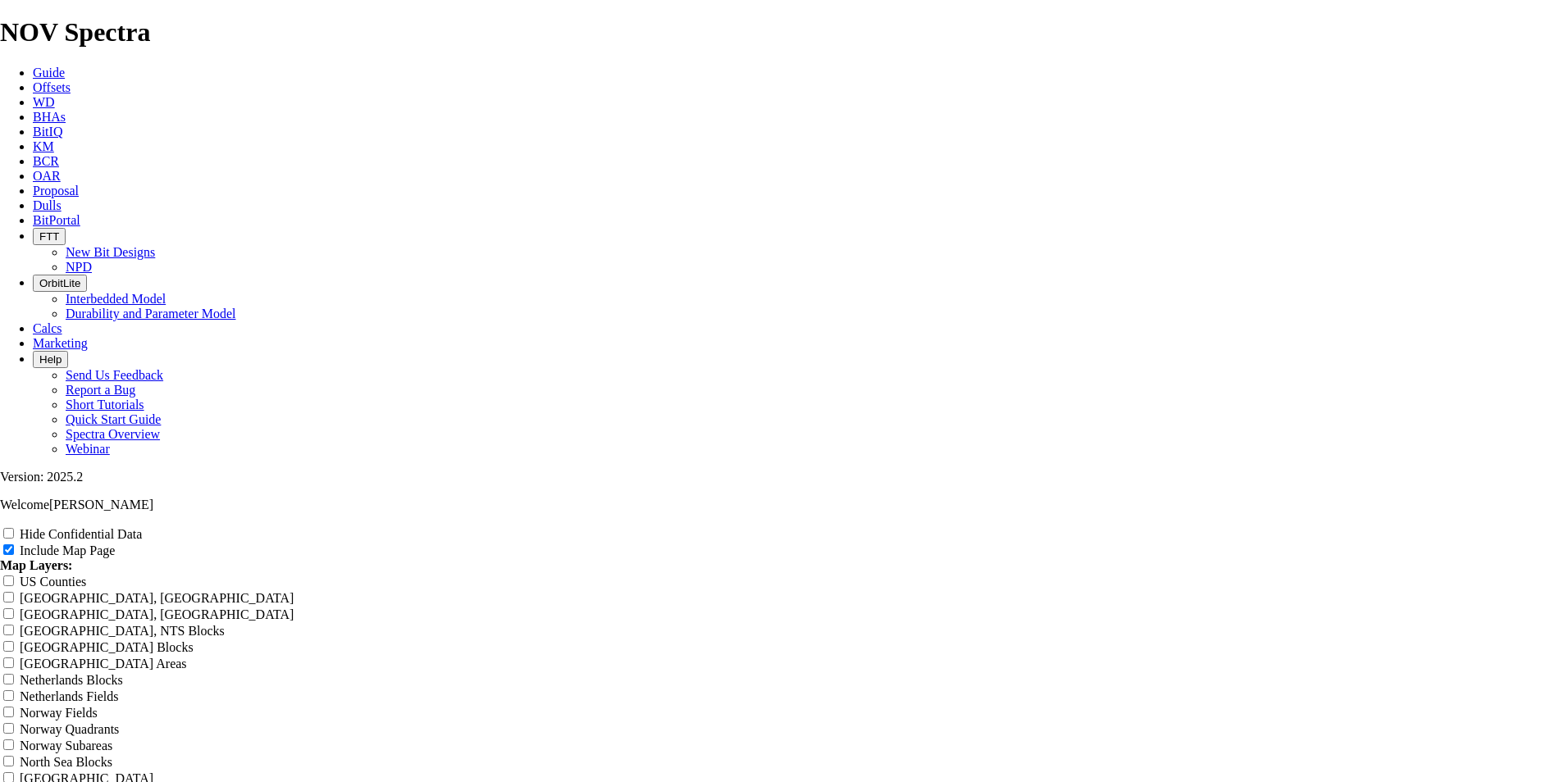
type input "8.75 TK56 AM1 Curve"
type input "8.75 TK56 AM1 Curve R"
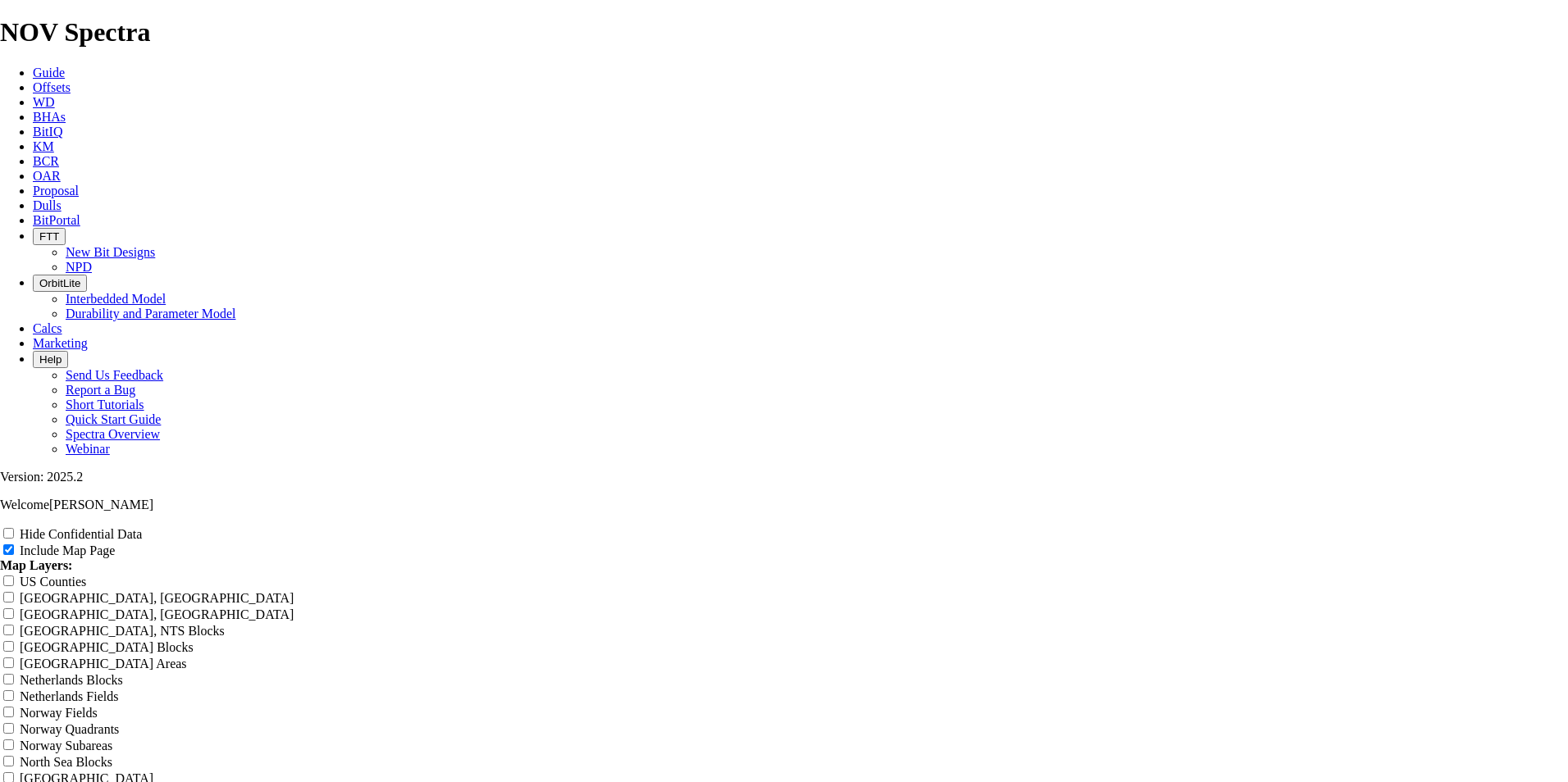
type input "8.75 TK56 AM1 Curve R"
type input "8.75 TK56 AM1 Curve Ru"
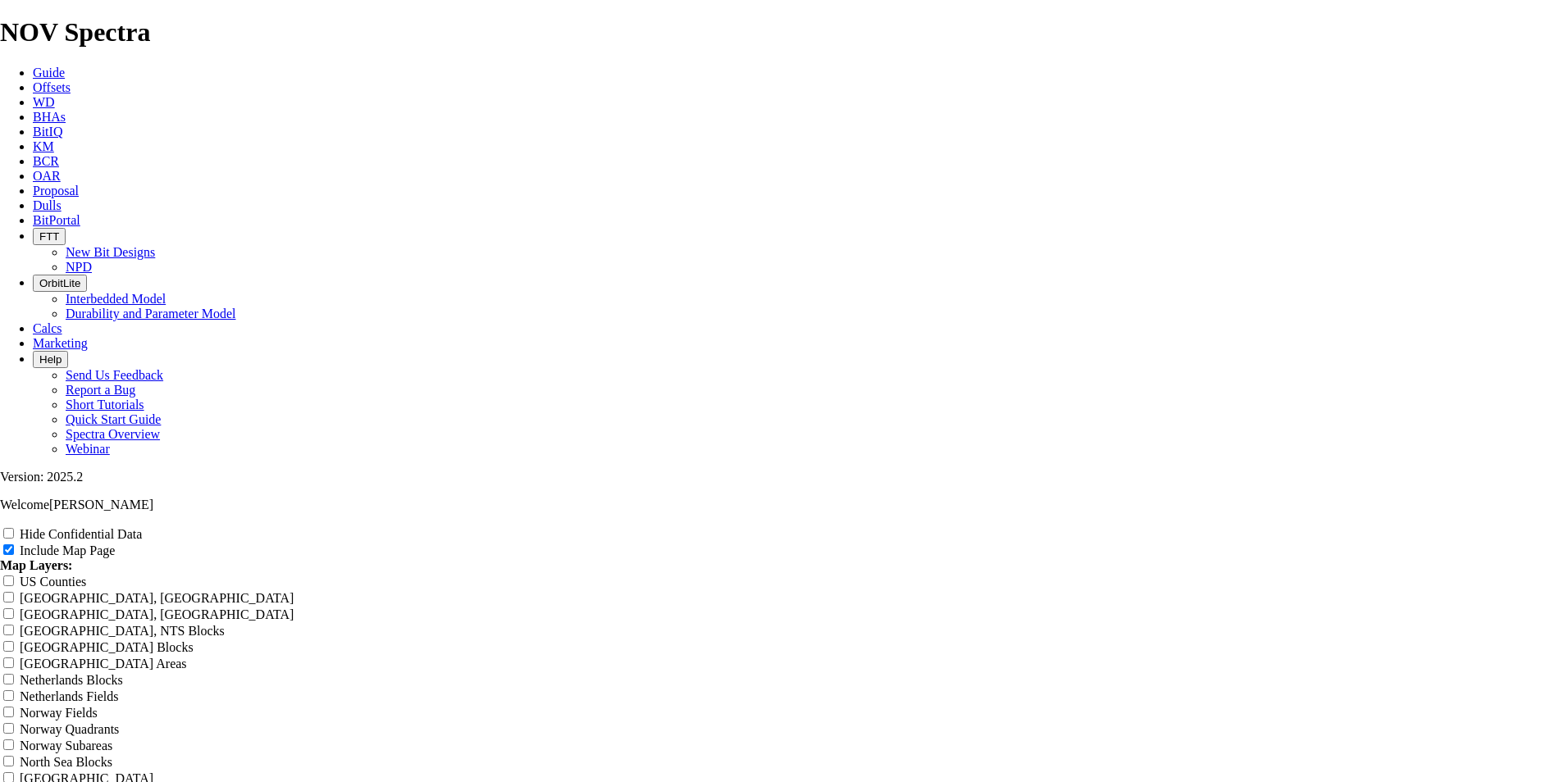
type input "8.75 TK56 AM1 Curve Ru"
type input "8.75 TK56 AM1 Curve Run"
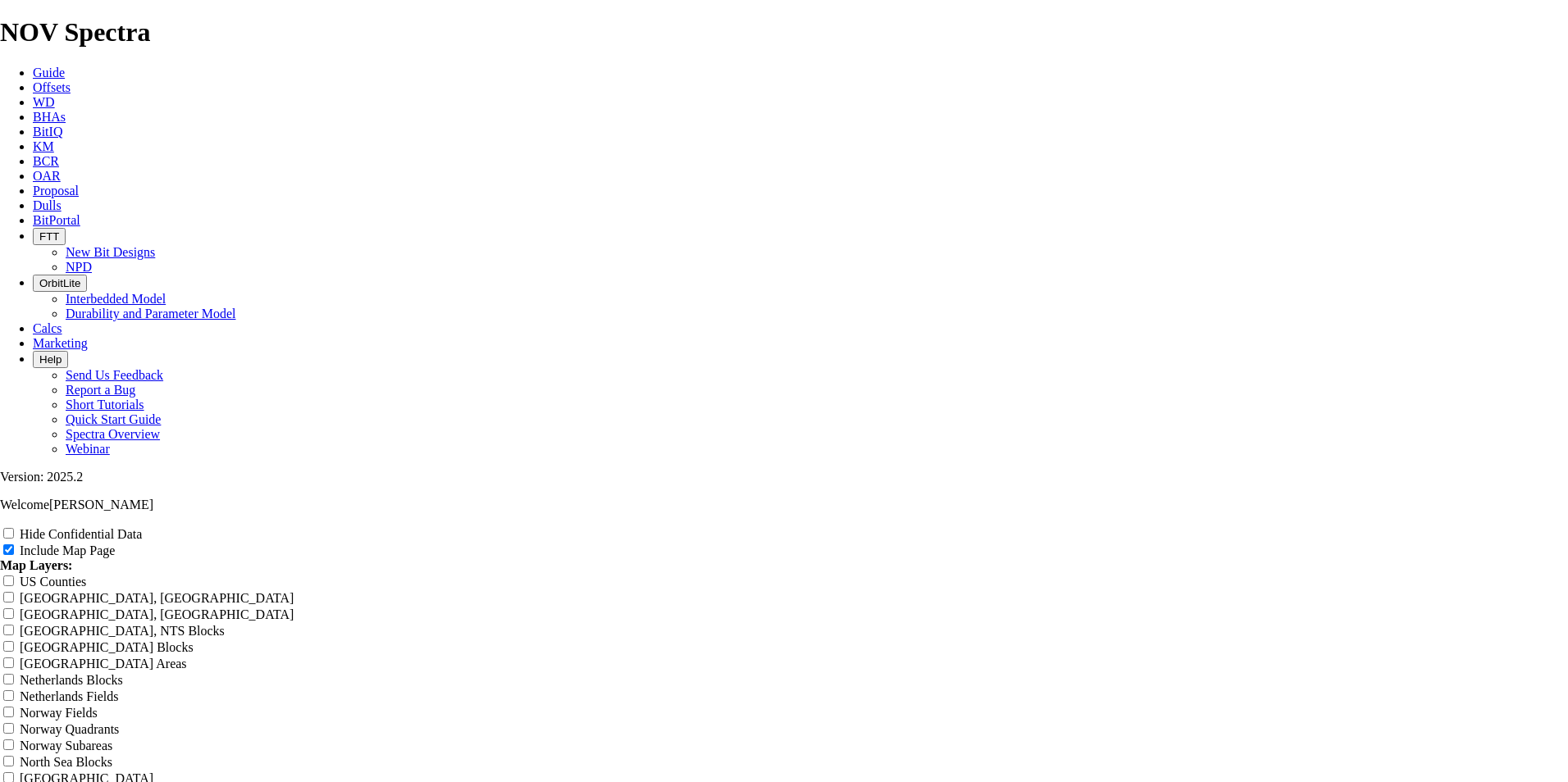
type input "8.75 TK56 AM1 Curve Run"
type input "8.75 TK56 AM1 Curve Runs"
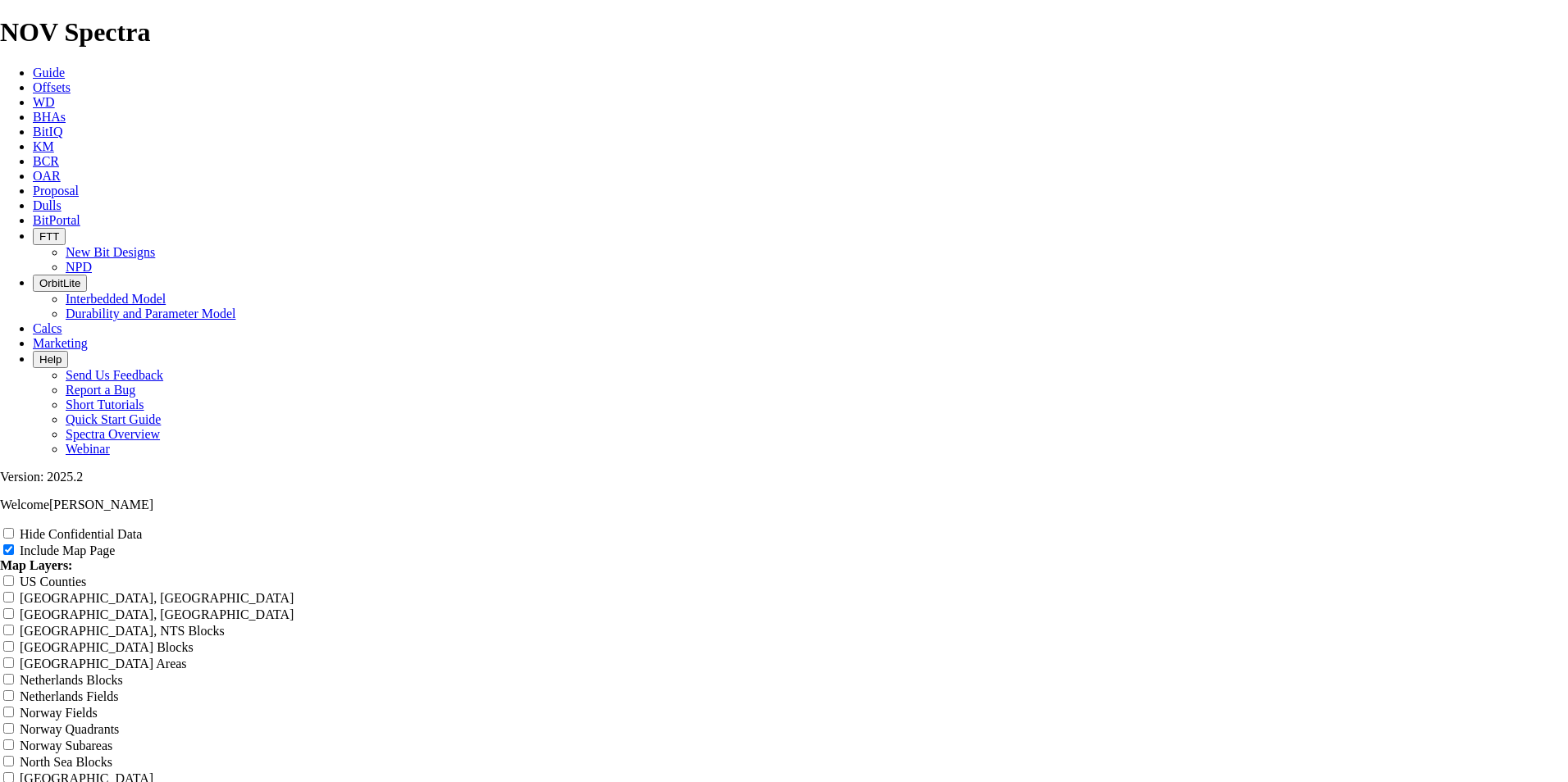
type input "8.75 TK56 AM1 Curve Runs"
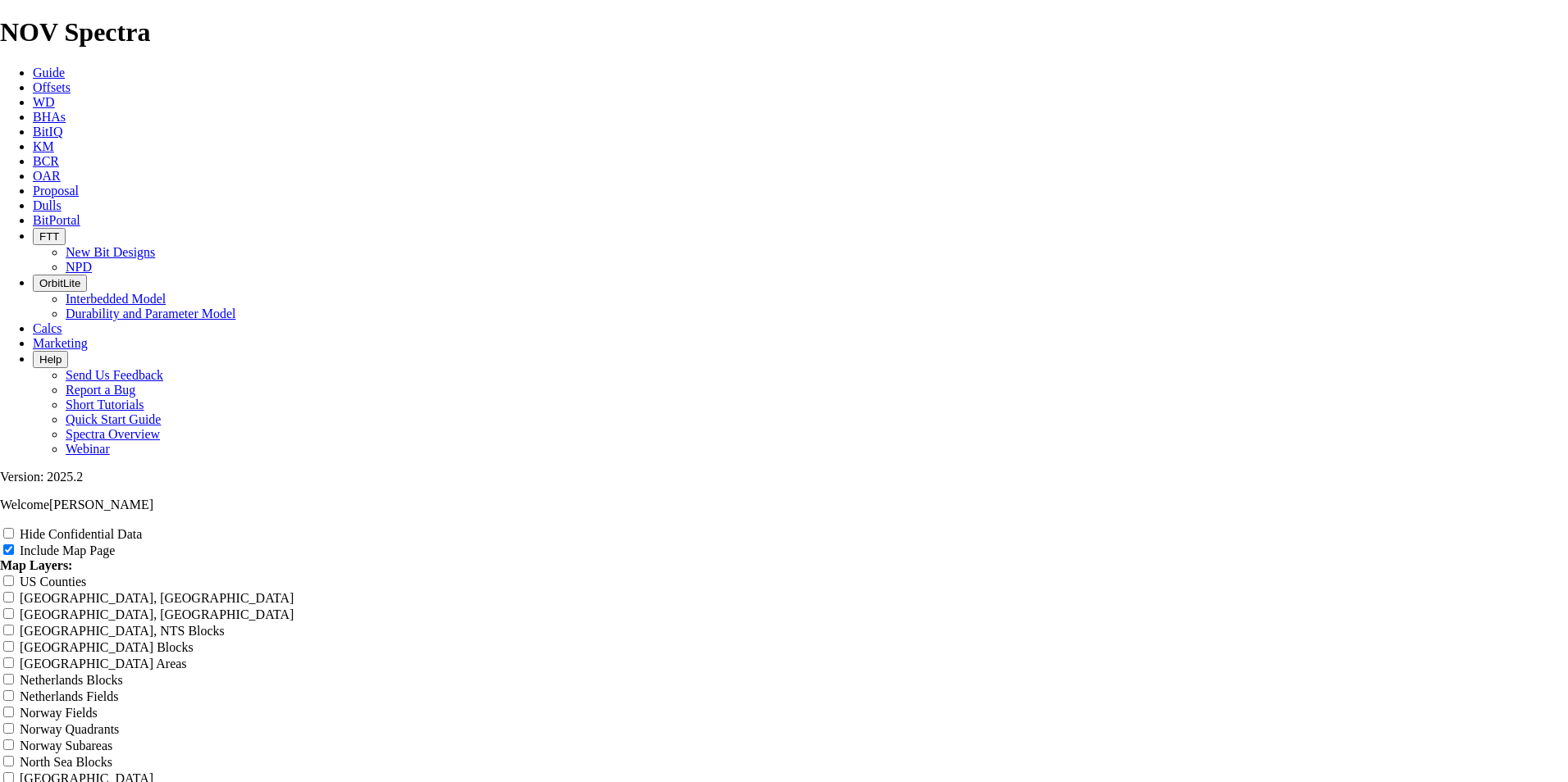
scroll to position [2460, 0]
drag, startPoint x: 1542, startPoint y: 526, endPoint x: 649, endPoint y: 358, distance: 908.7
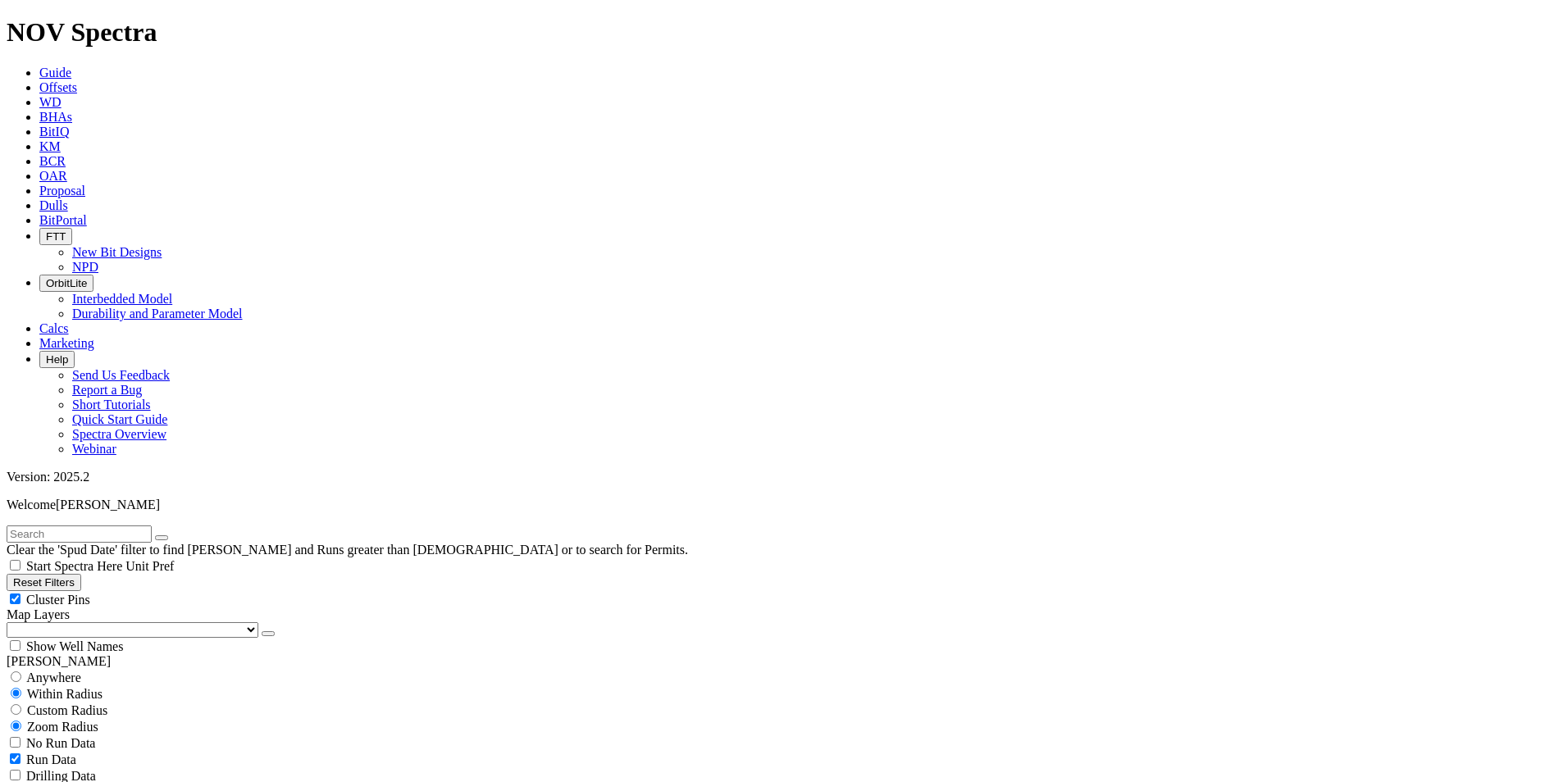
click at [64, 526] on input "text" at bounding box center [79, 534] width 146 height 17
type input "AM1"
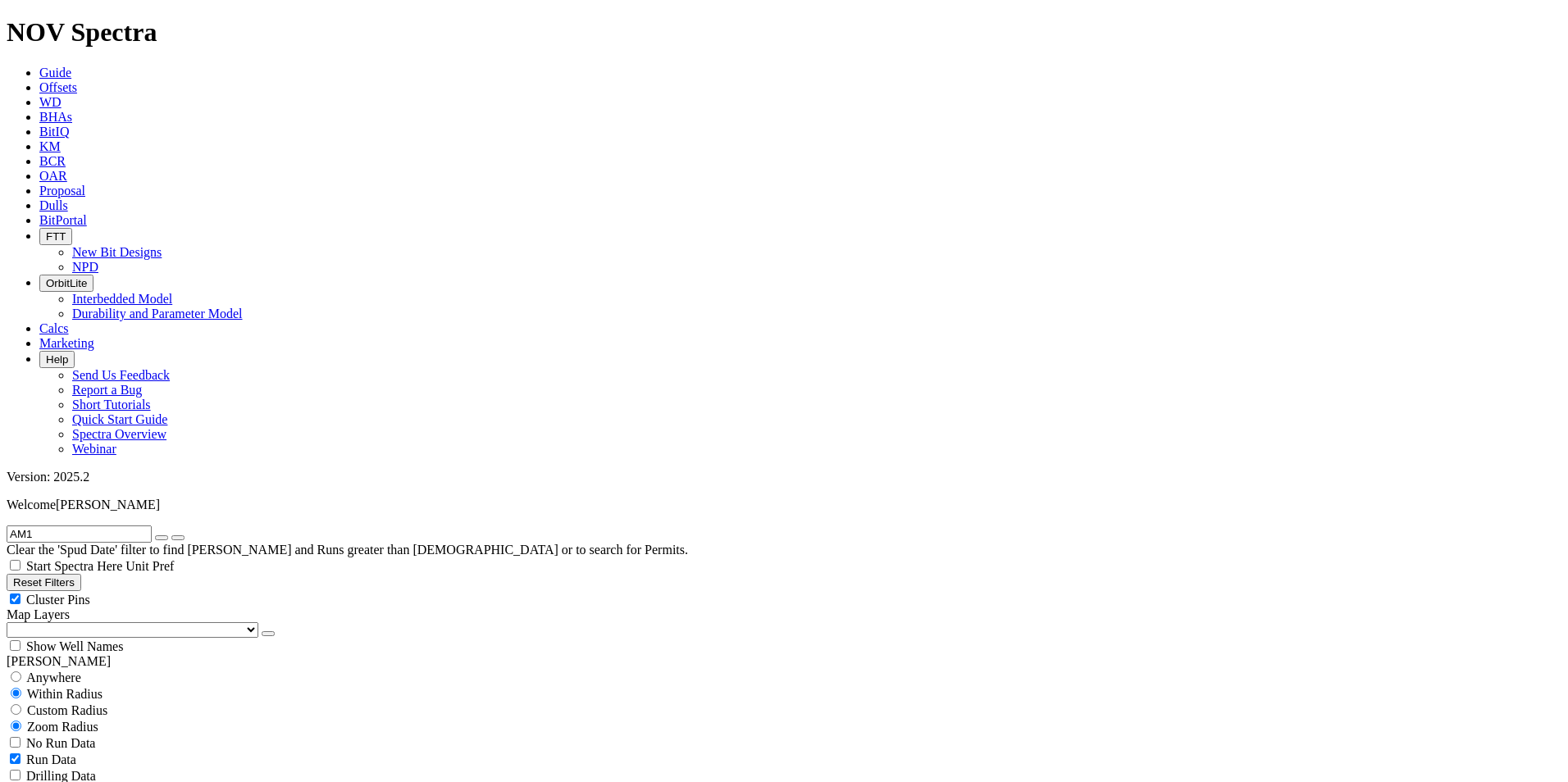
select select
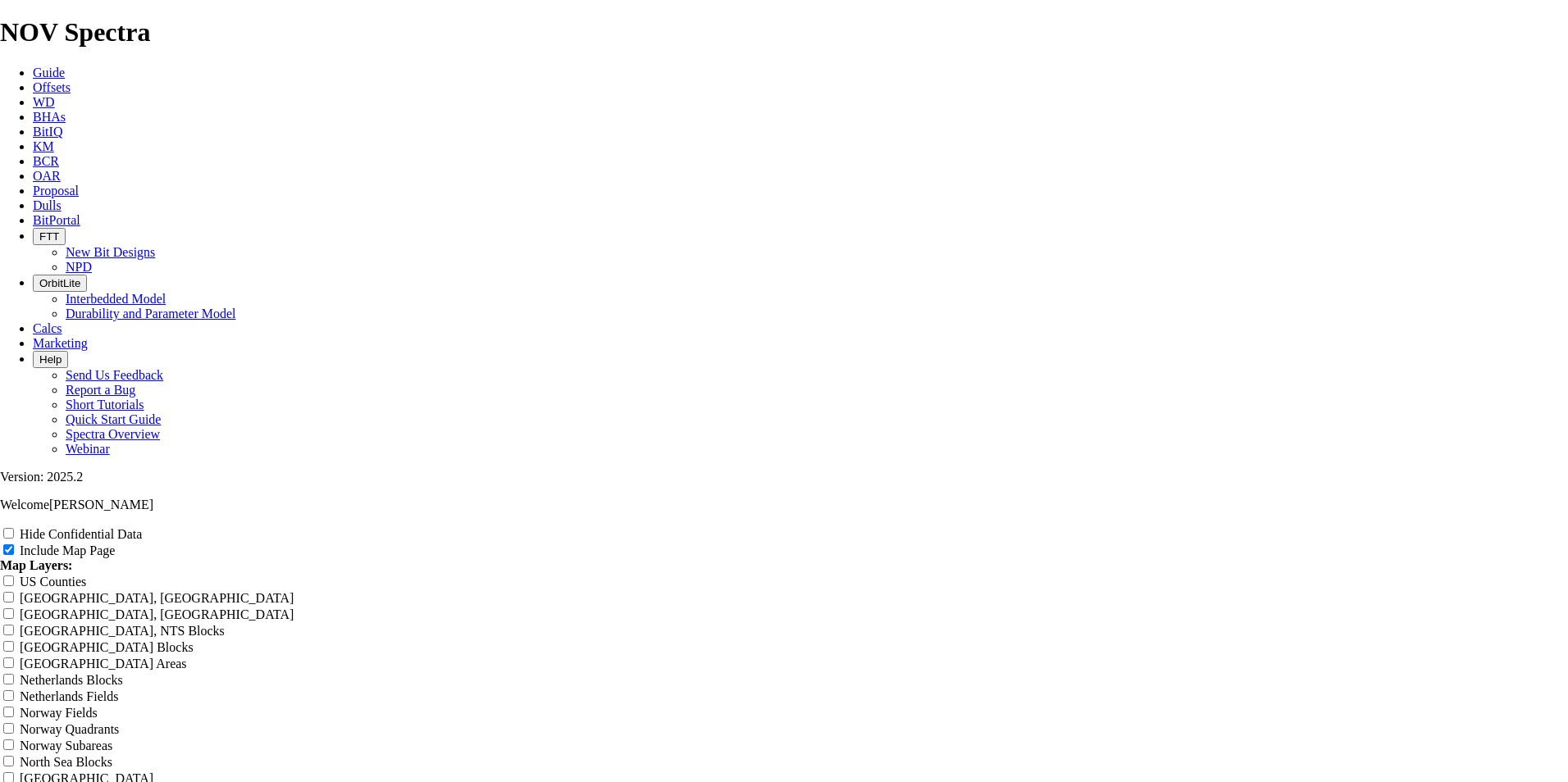
scroll to position [2050, 0]
